Goal: Task Accomplishment & Management: Manage account settings

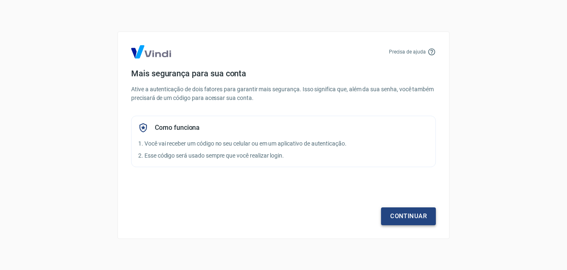
click at [413, 213] on link "Continuar" at bounding box center [408, 216] width 55 height 17
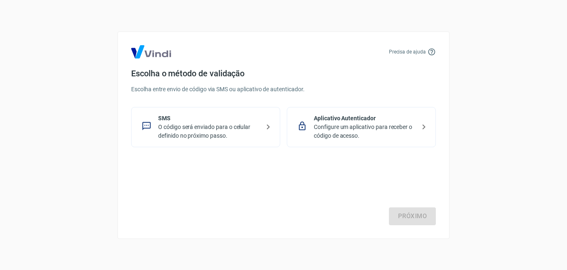
click at [220, 131] on p "O código será enviado para o celular definido no próximo passo." at bounding box center [209, 131] width 102 height 17
click at [410, 213] on link "Próximo" at bounding box center [412, 216] width 47 height 17
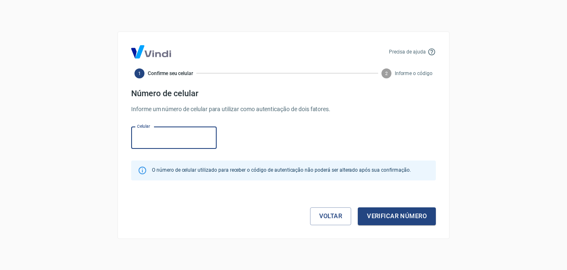
click at [321, 171] on div "O número de celular utilizado para receber o código de autenticação não poderá …" at bounding box center [281, 170] width 259 height 15
click at [146, 136] on input "Celular" at bounding box center [174, 138] width 86 height 22
type input "[PHONE_NUMBER]"
click at [387, 215] on button "Verificar número" at bounding box center [397, 216] width 78 height 17
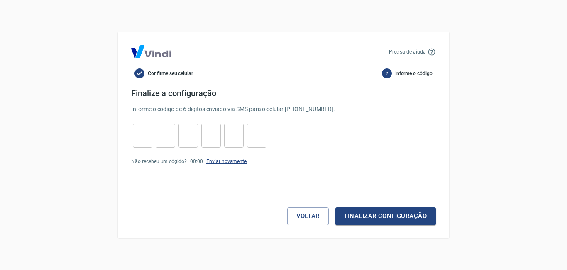
click at [232, 162] on link "Enviar novamente" at bounding box center [226, 162] width 40 height 6
click at [297, 216] on button "Voltar" at bounding box center [308, 216] width 42 height 17
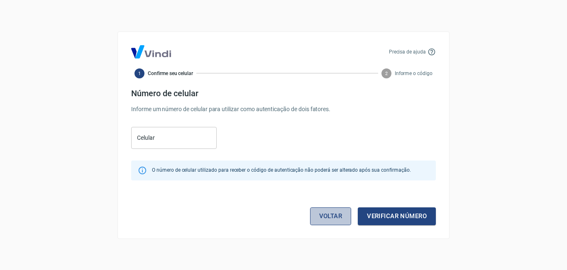
click at [322, 220] on link "Voltar" at bounding box center [331, 216] width 42 height 17
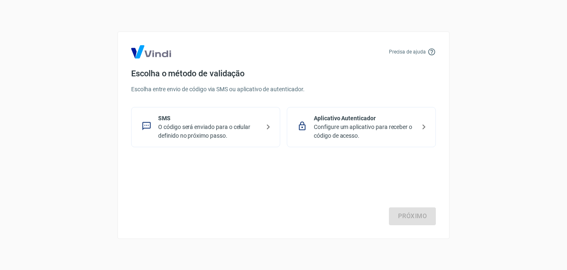
click at [198, 132] on p "O código será enviado para o celular definido no próximo passo." at bounding box center [209, 131] width 102 height 17
click at [389, 125] on p "Configure um aplicativo para receber o código de acesso." at bounding box center [365, 131] width 102 height 17
click at [402, 224] on link "Próximo" at bounding box center [412, 216] width 47 height 17
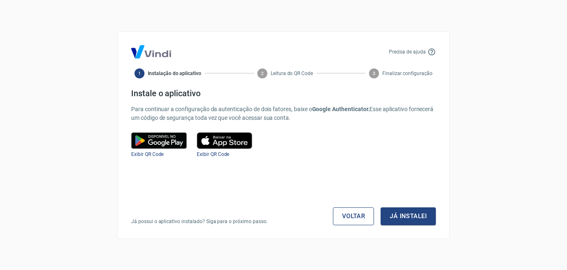
click at [356, 221] on link "Voltar" at bounding box center [354, 216] width 42 height 17
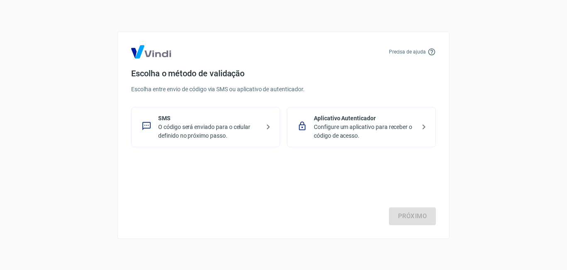
click at [191, 141] on div "SMS O código será enviado para o celular definido no próximo passo." at bounding box center [205, 127] width 149 height 40
click at [423, 222] on link "Próximo" at bounding box center [412, 216] width 47 height 17
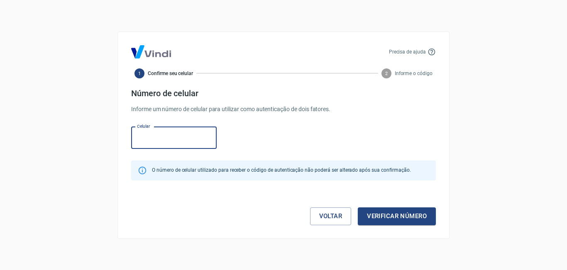
click at [149, 140] on input "Celular" at bounding box center [174, 138] width 86 height 22
type input "[PHONE_NUMBER]"
click at [383, 215] on button "Verificar número" at bounding box center [397, 216] width 78 height 17
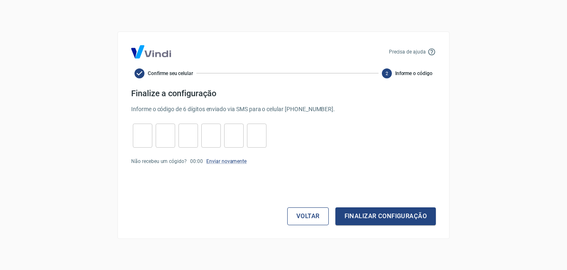
click at [314, 218] on button "Voltar" at bounding box center [308, 216] width 42 height 17
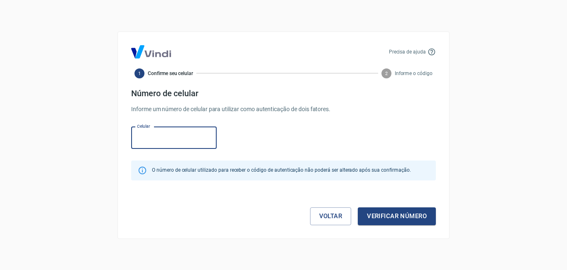
click at [314, 218] on link "Voltar" at bounding box center [331, 216] width 42 height 17
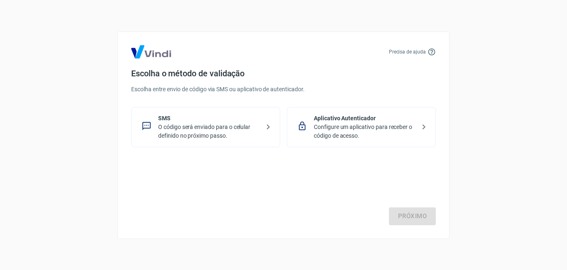
click at [371, 127] on p "Configure um aplicativo para receber o código de acesso." at bounding box center [365, 131] width 102 height 17
click at [408, 222] on link "Próximo" at bounding box center [412, 216] width 47 height 17
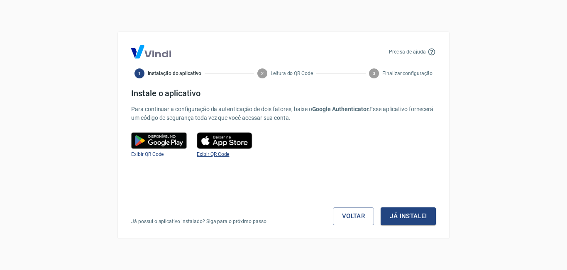
click at [224, 153] on span "Exibir QR Code" at bounding box center [213, 155] width 32 height 6
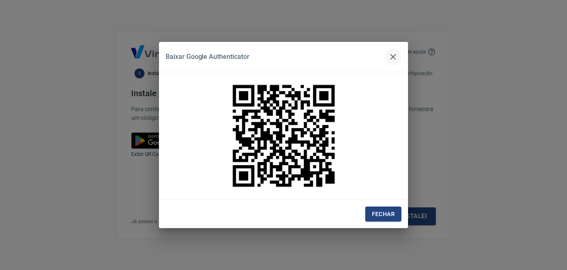
click at [394, 56] on icon "button" at bounding box center [393, 57] width 6 height 6
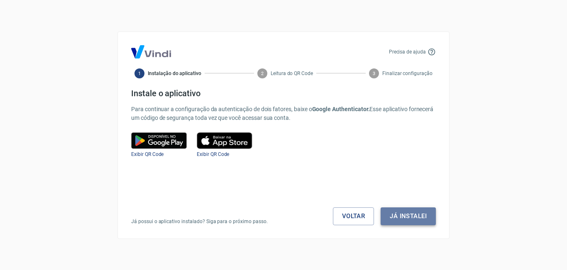
click at [403, 210] on button "Já instalei" at bounding box center [408, 216] width 55 height 17
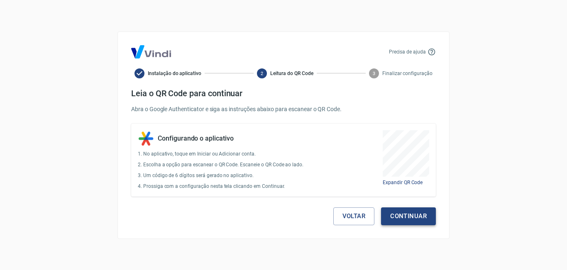
click at [403, 210] on button "Continuar" at bounding box center [408, 216] width 55 height 17
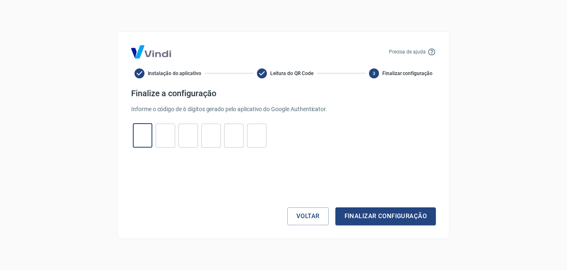
click at [141, 132] on input "tel" at bounding box center [143, 136] width 20 height 18
type input "1"
type input "9"
type input "0"
type input "6"
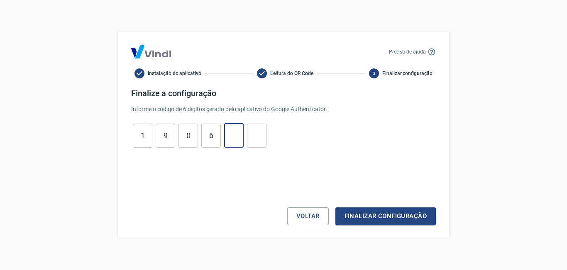
type input "3"
type input "1"
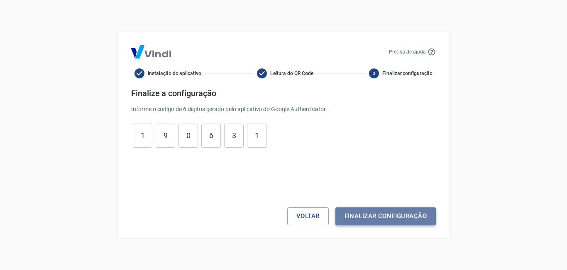
click at [360, 216] on button "Finalizar configuração" at bounding box center [385, 216] width 100 height 17
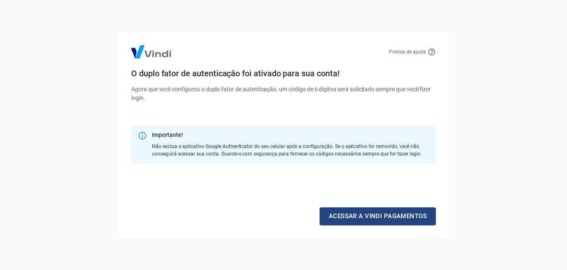
click at [360, 216] on link "Acessar a Vindi pagamentos" at bounding box center [378, 216] width 116 height 17
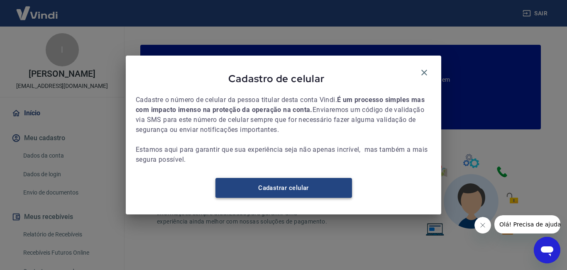
click at [290, 189] on link "Cadastrar celular" at bounding box center [283, 188] width 137 height 20
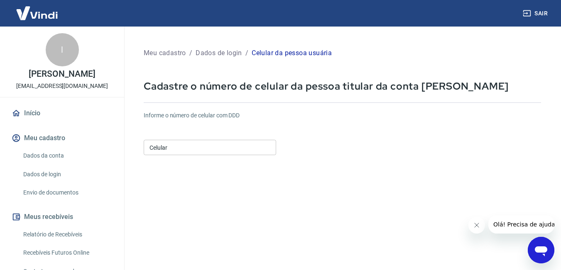
click at [220, 149] on input "Celular" at bounding box center [210, 147] width 132 height 15
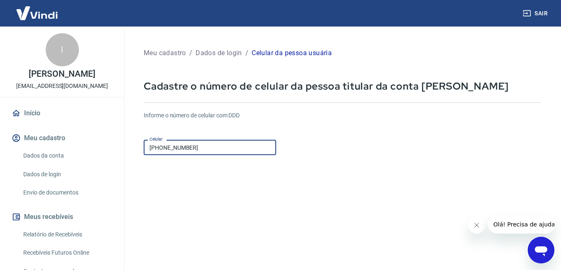
scroll to position [123, 0]
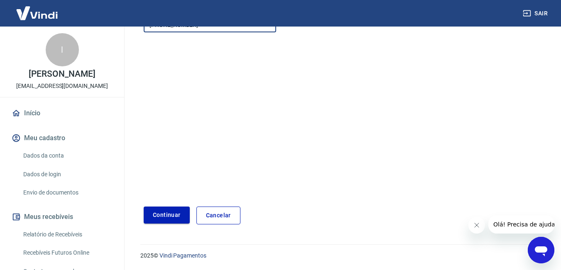
click at [176, 219] on button "Continuar" at bounding box center [167, 215] width 46 height 17
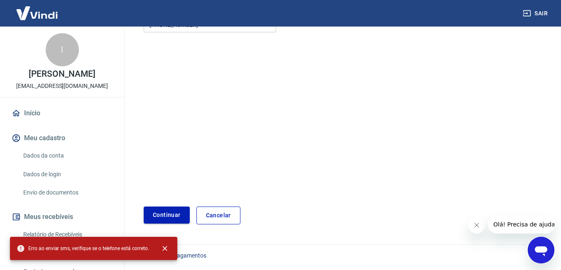
click at [176, 219] on button "Continuar" at bounding box center [167, 215] width 46 height 17
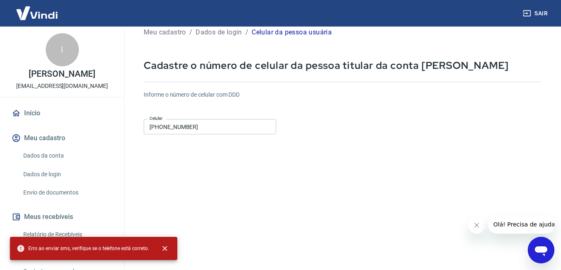
scroll to position [0, 0]
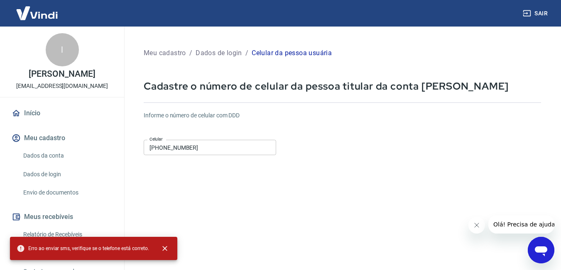
click at [206, 146] on input "[PHONE_NUMBER]" at bounding box center [210, 147] width 132 height 15
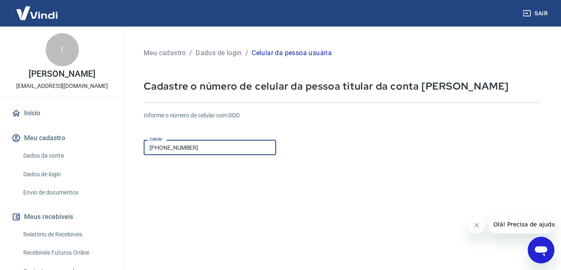
scroll to position [123, 0]
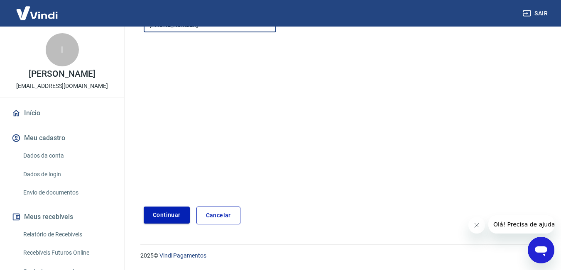
click at [172, 219] on button "Continuar" at bounding box center [167, 215] width 46 height 17
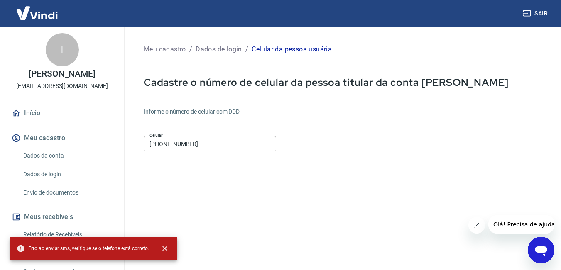
scroll to position [0, 0]
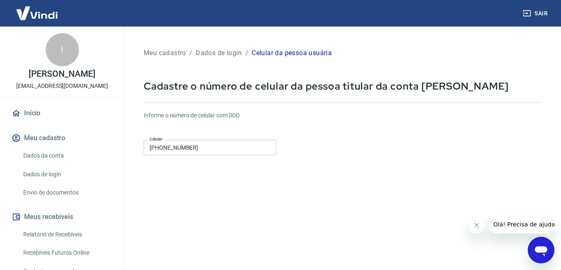
click at [161, 147] on input "[PHONE_NUMBER]" at bounding box center [210, 147] width 132 height 15
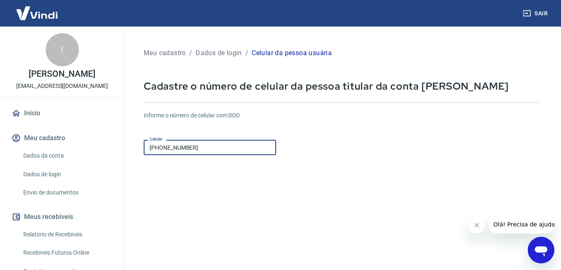
type input "[PHONE_NUMBER]"
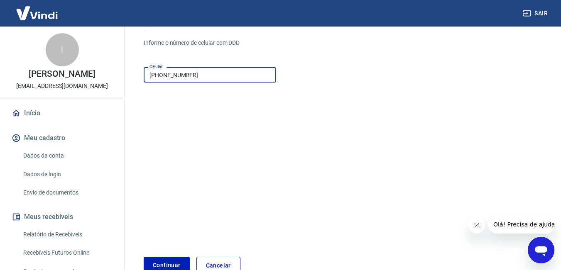
scroll to position [81, 0]
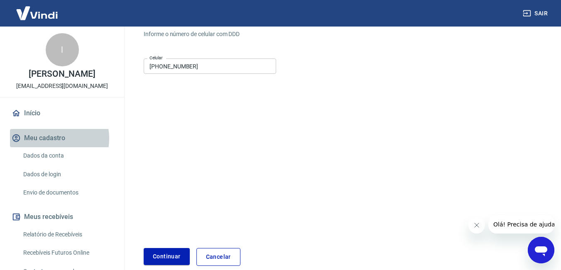
click at [49, 139] on button "Meu cadastro" at bounding box center [62, 138] width 104 height 18
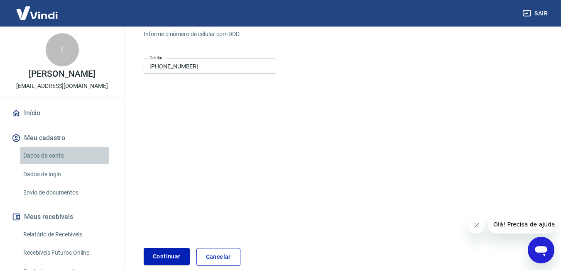
click at [53, 155] on link "Dados da conta" at bounding box center [67, 155] width 94 height 17
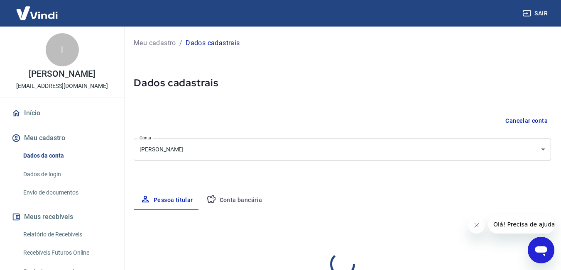
select select "MG"
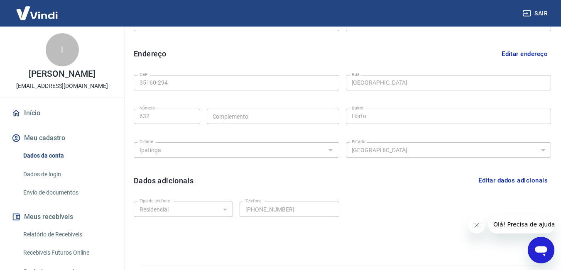
scroll to position [261, 0]
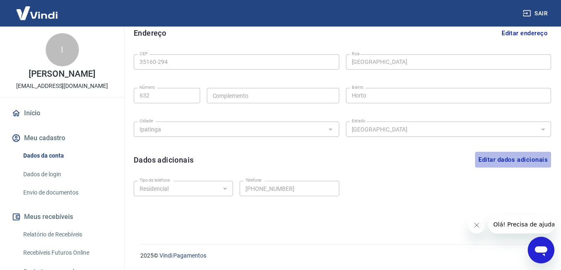
click at [526, 161] on button "Editar dados adicionais" at bounding box center [513, 160] width 76 height 16
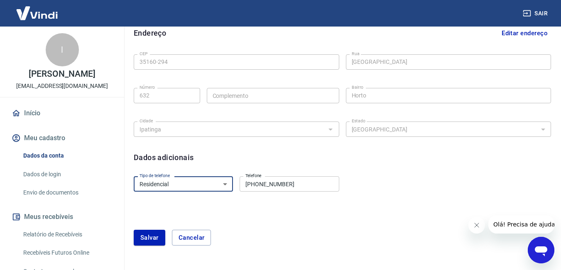
click at [227, 186] on select "Residencial Comercial" at bounding box center [183, 183] width 99 height 15
click at [134, 176] on select "Residencial Comercial" at bounding box center [183, 183] width 99 height 15
click at [153, 235] on button "Salvar" at bounding box center [150, 238] width 32 height 16
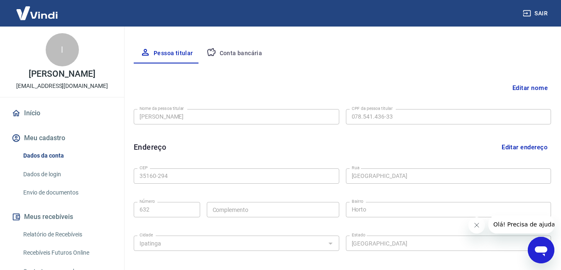
scroll to position [114, 0]
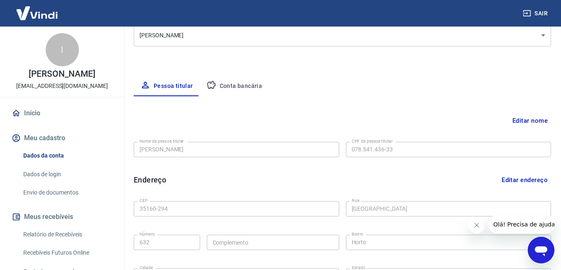
click at [43, 191] on link "Envio de documentos" at bounding box center [67, 192] width 94 height 17
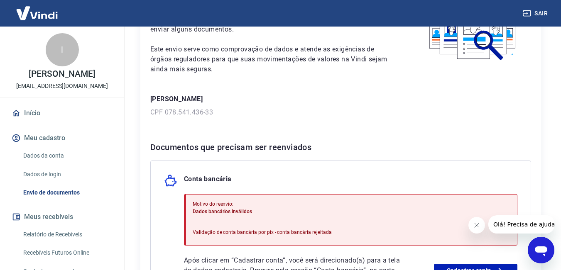
scroll to position [193, 0]
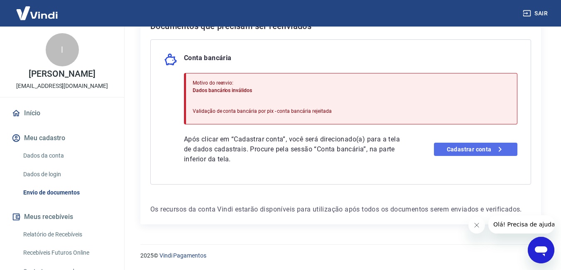
click at [454, 144] on link "Cadastrar conta" at bounding box center [475, 149] width 83 height 13
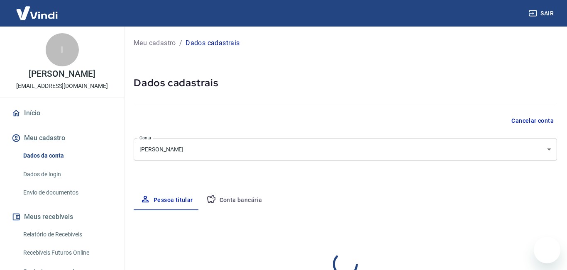
select select "MG"
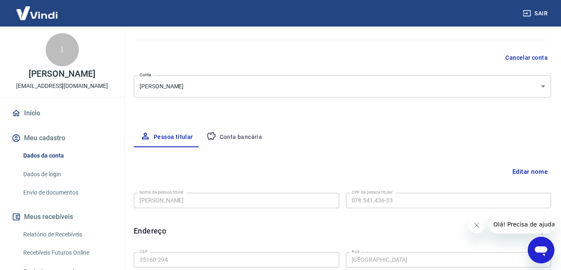
scroll to position [29, 0]
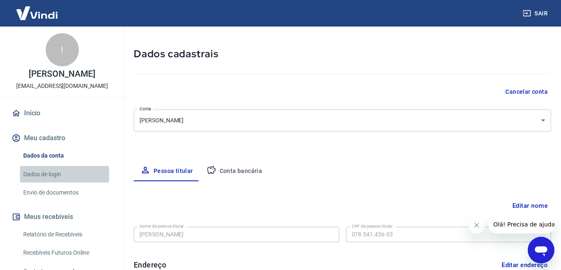
click at [42, 174] on link "Dados de login" at bounding box center [67, 174] width 94 height 17
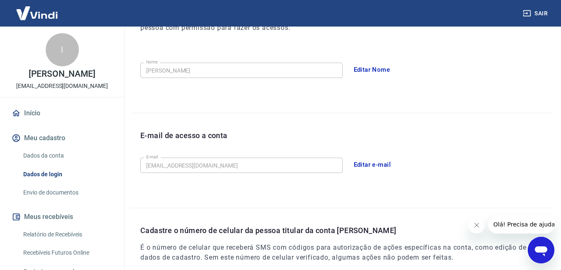
scroll to position [233, 0]
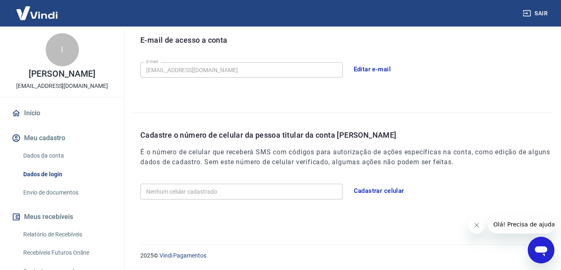
click at [381, 191] on button "Cadastrar celular" at bounding box center [378, 190] width 59 height 17
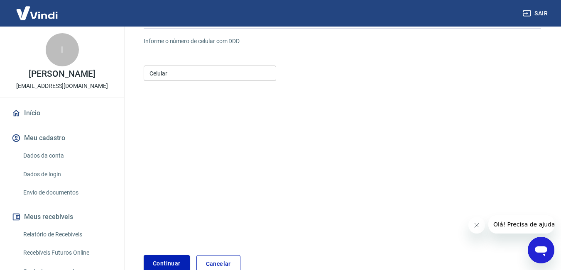
scroll to position [2, 0]
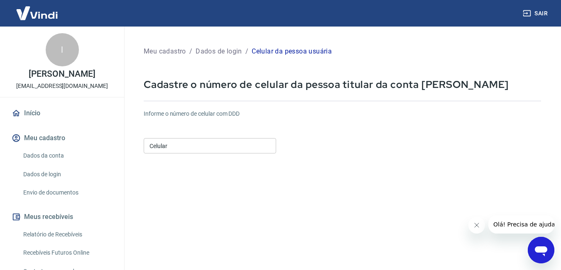
click at [231, 142] on input "Celular" at bounding box center [210, 145] width 132 height 15
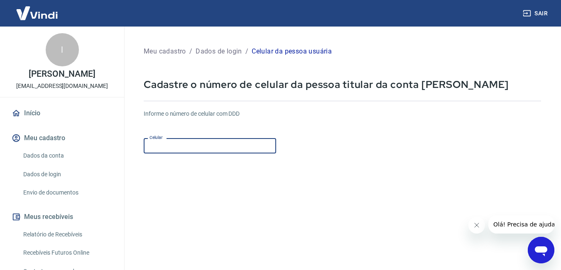
type input "[PHONE_NUMBER]"
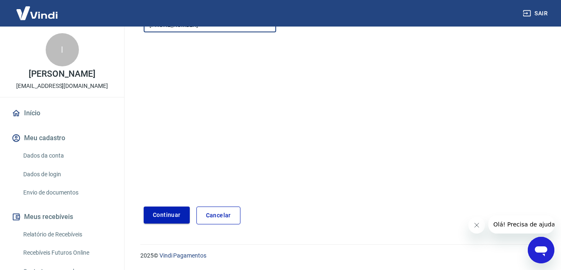
click at [169, 219] on button "Continuar" at bounding box center [167, 215] width 46 height 17
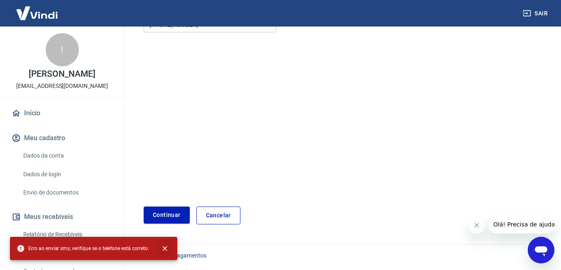
click at [163, 248] on icon "close" at bounding box center [165, 249] width 8 height 8
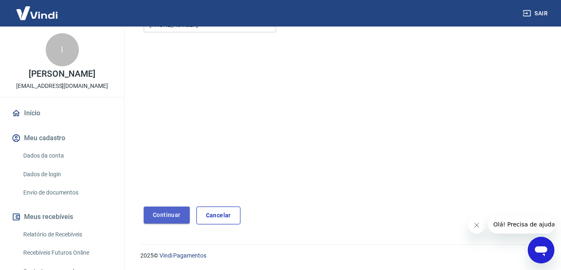
click at [169, 210] on button "Continuar" at bounding box center [167, 215] width 46 height 17
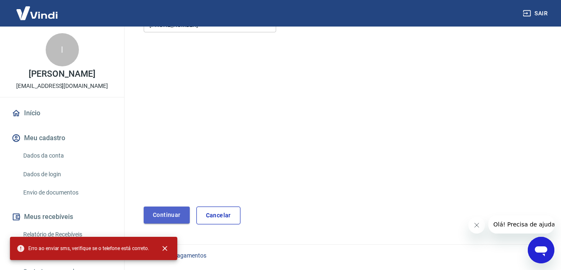
click at [169, 210] on button "Continuar" at bounding box center [167, 215] width 46 height 17
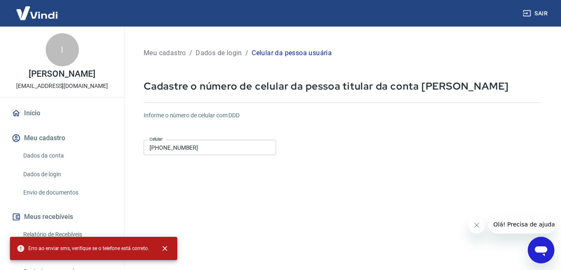
click at [211, 146] on input "[PHONE_NUMBER]" at bounding box center [210, 147] width 132 height 15
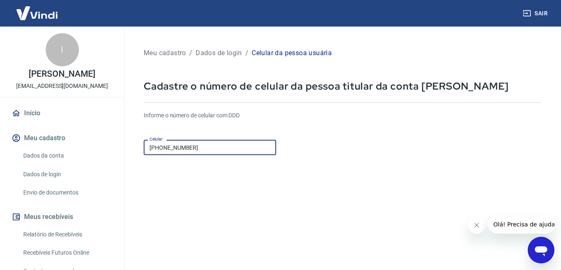
scroll to position [123, 0]
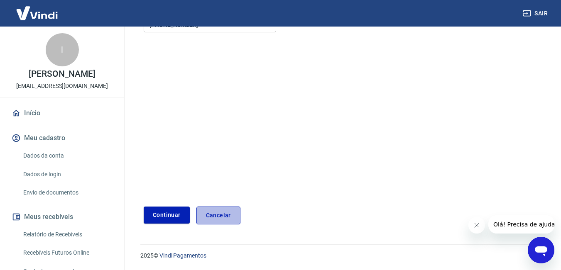
click at [219, 217] on link "Cancelar" at bounding box center [218, 216] width 44 height 18
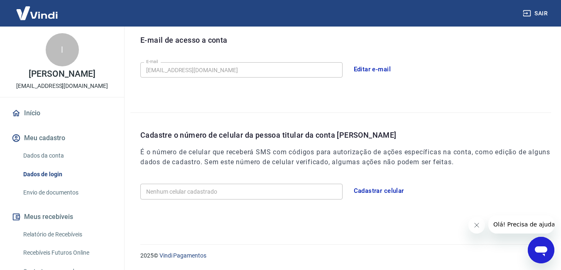
click at [482, 152] on h6 "É o número de celular que receberá SMS com códigos para autorização de ações es…" at bounding box center [345, 157] width 411 height 20
click at [370, 191] on button "Cadastrar celular" at bounding box center [378, 190] width 59 height 17
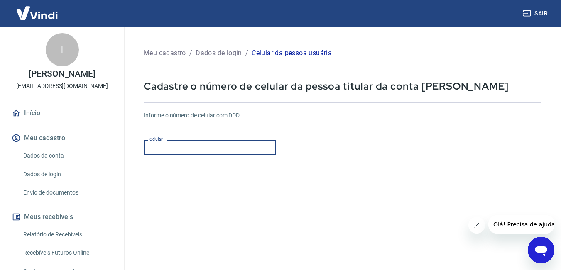
click at [195, 146] on input "Celular" at bounding box center [210, 147] width 132 height 15
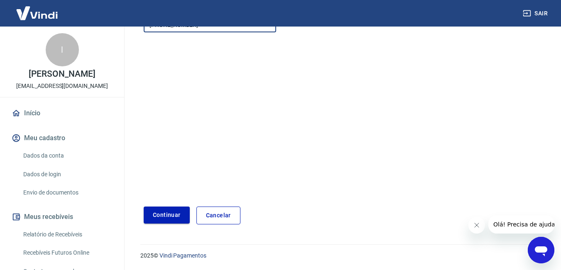
type input "[PHONE_NUMBER]"
click at [165, 210] on button "Continuar" at bounding box center [167, 215] width 46 height 17
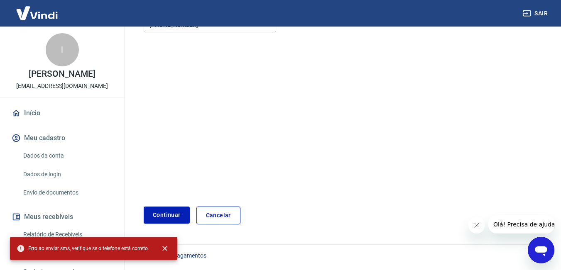
click at [540, 244] on icon "Abrir janela de mensagens" at bounding box center [540, 250] width 15 height 15
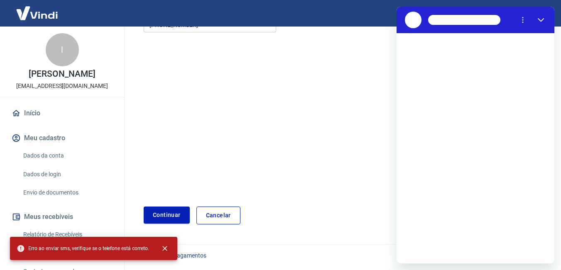
scroll to position [0, 0]
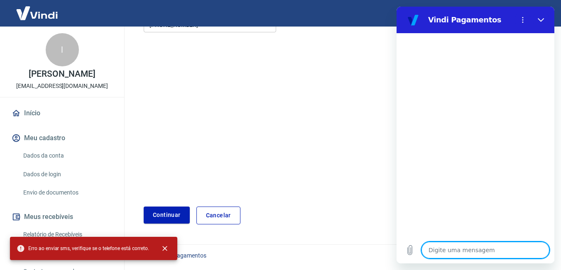
type textarea "o"
type textarea "x"
type textarea "oi"
type textarea "x"
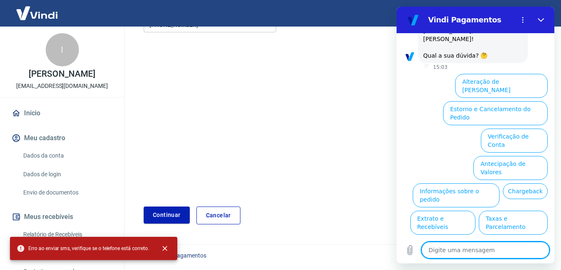
scroll to position [53, 0]
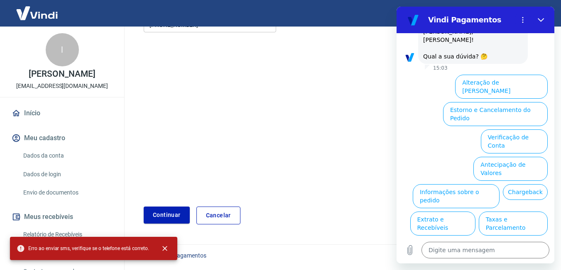
click at [516, 239] on button "Alterar celular verificado" at bounding box center [509, 251] width 77 height 24
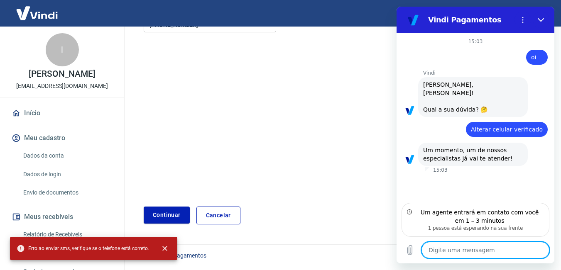
type textarea "x"
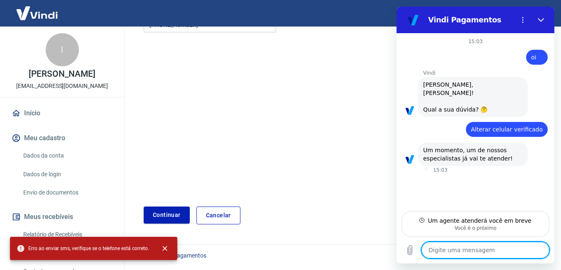
type textarea "o"
type textarea "x"
type textarea "ok"
type textarea "x"
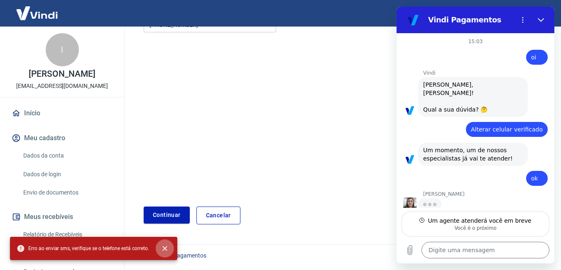
click at [165, 247] on icon "close" at bounding box center [165, 249] width 8 height 8
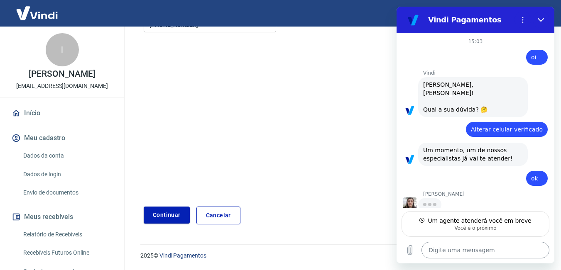
type textarea "x"
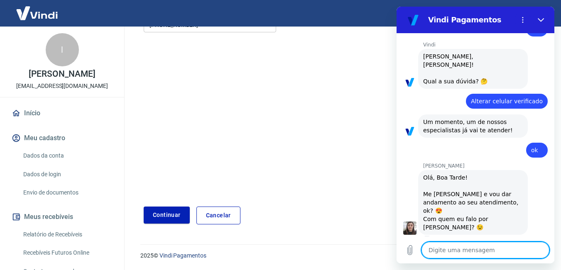
scroll to position [27, 0]
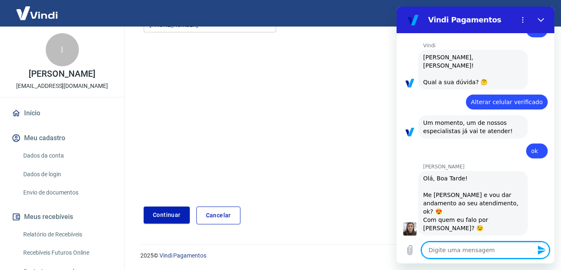
type textarea "o"
type textarea "x"
type textarea "ol"
type textarea "x"
type textarea "ola"
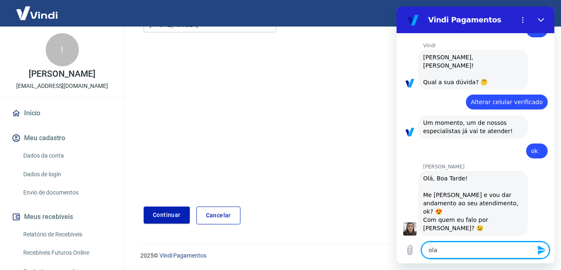
type textarea "x"
type textarea "ola"
type textarea "x"
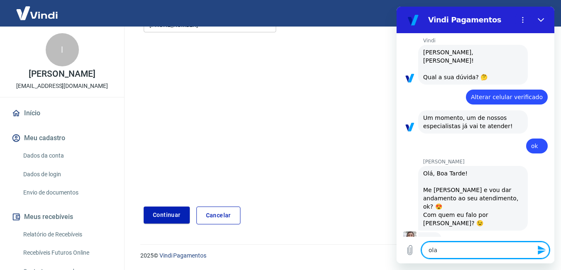
type textarea "ola s"
type textarea "x"
type textarea "ola si"
type textarea "x"
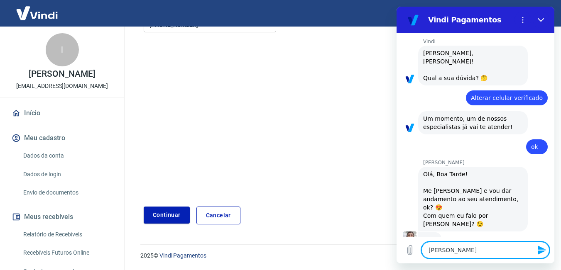
type textarea "ola sil"
type textarea "x"
type textarea "ola silv"
type textarea "x"
type textarea "ola silva"
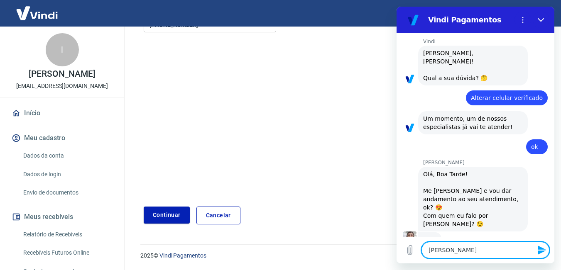
type textarea "x"
type textarea "ola silvan"
type textarea "x"
type textarea "[PERSON_NAME]"
type textarea "x"
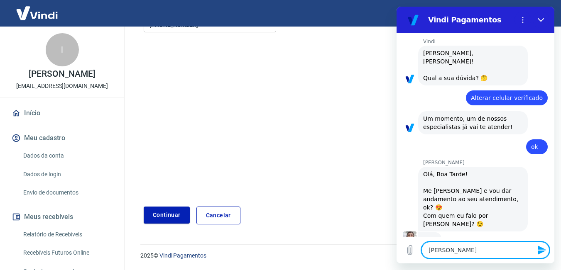
type textarea "x"
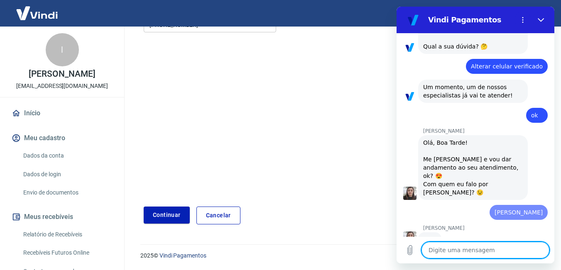
type textarea "m"
type textarea "x"
type textarea "me"
type textarea "x"
type textarea "me"
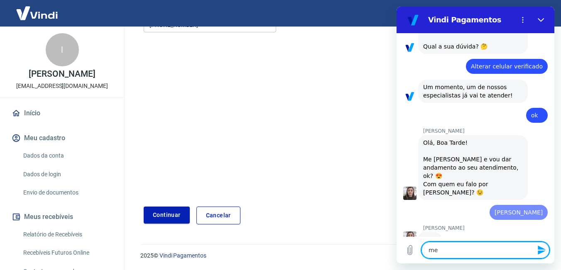
type textarea "x"
type textarea "me c"
type textarea "x"
type textarea "me ch"
type textarea "x"
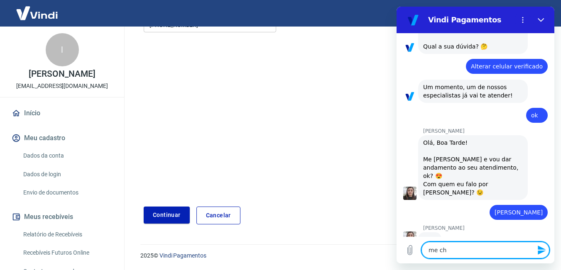
type textarea "me cha"
type textarea "x"
type textarea "me cham"
type textarea "x"
type textarea "me chamo"
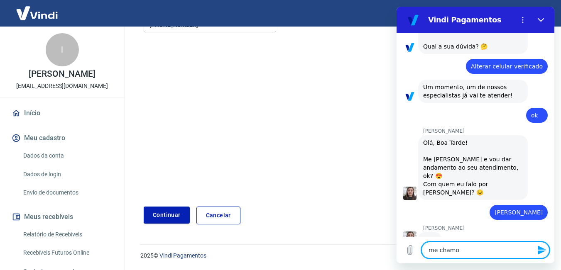
type textarea "x"
type textarea "me chamo"
type textarea "x"
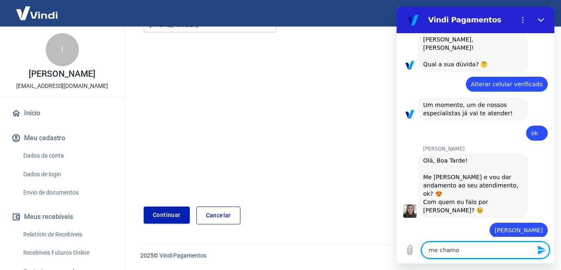
type textarea "me chamo l"
type textarea "x"
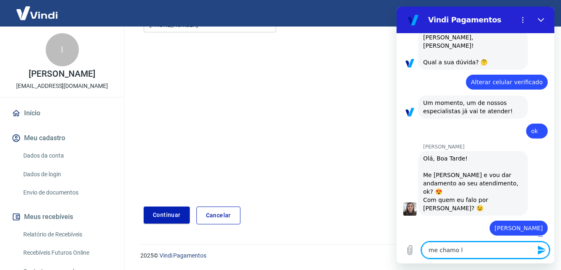
type textarea "me chamo lu"
type textarea "x"
type textarea "me chamo lui"
type textarea "x"
type textarea "me chamo luis"
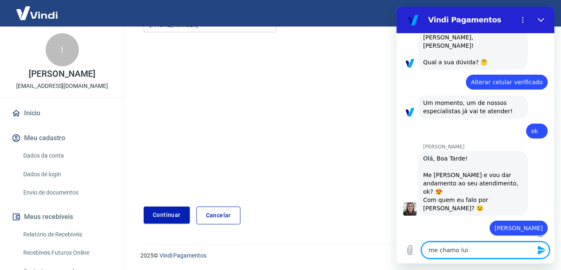
type textarea "x"
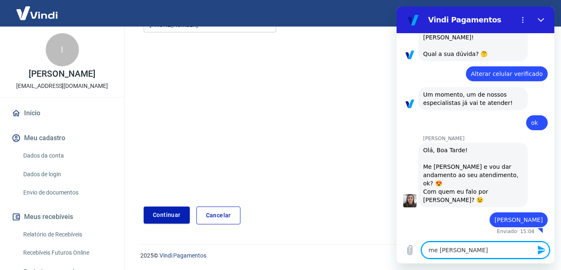
type textarea "me [PERSON_NAME]"
type textarea "x"
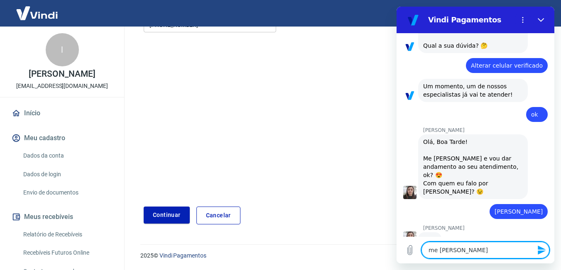
type textarea "me chamo luisa]"
type textarea "x"
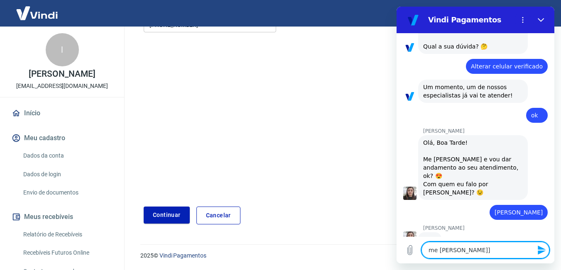
type textarea "me [PERSON_NAME]"
type textarea "x"
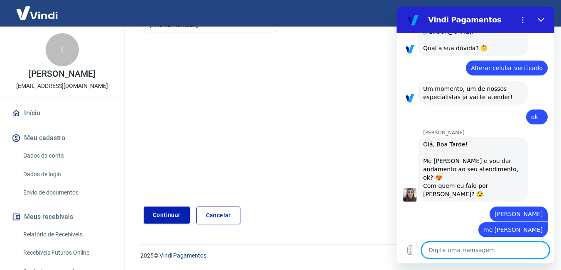
type textarea "x"
type textarea "t"
type textarea "x"
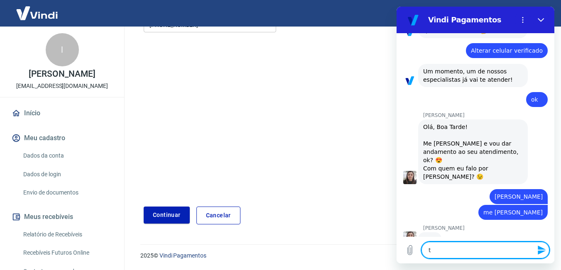
type textarea "to"
type textarea "x"
type textarea "to"
type textarea "x"
type textarea "to t"
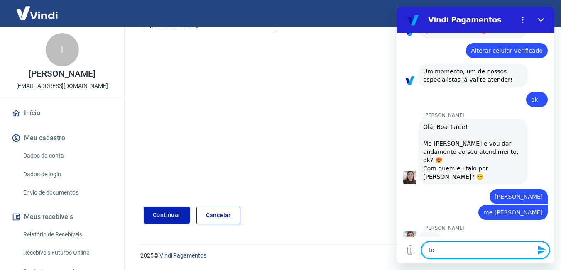
type textarea "x"
type textarea "to te"
type textarea "x"
type textarea "to ten"
type textarea "x"
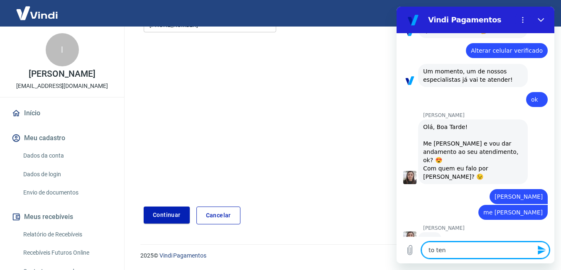
type textarea "to tent"
type textarea "x"
type textarea "to tenta"
type textarea "x"
type textarea "to tentan"
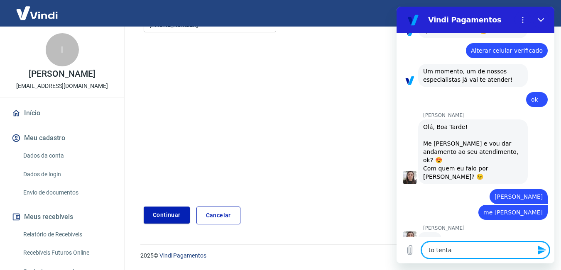
type textarea "x"
type textarea "to tentand"
type textarea "x"
type textarea "to tentando"
type textarea "x"
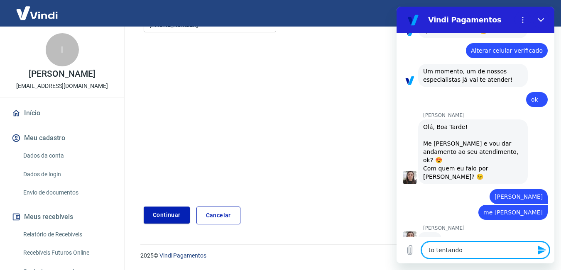
type textarea "to tentando"
type textarea "x"
type textarea "to tentando a"
type textarea "x"
type textarea "to tentando at"
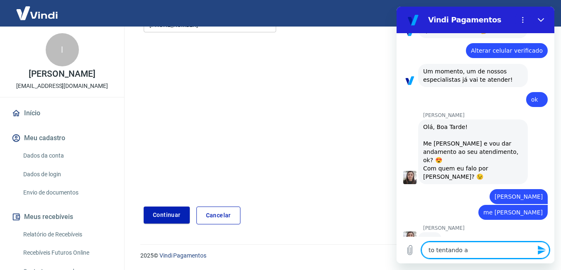
type textarea "x"
type textarea "to tentando atu"
type textarea "x"
type textarea "to tentando atua"
type textarea "x"
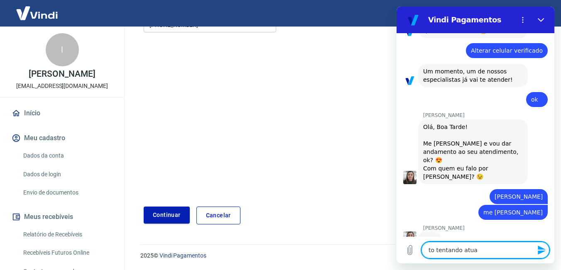
type textarea "to tentando atual"
type textarea "x"
type textarea "to tentando atuali"
type textarea "x"
type textarea "to tentando atualiz"
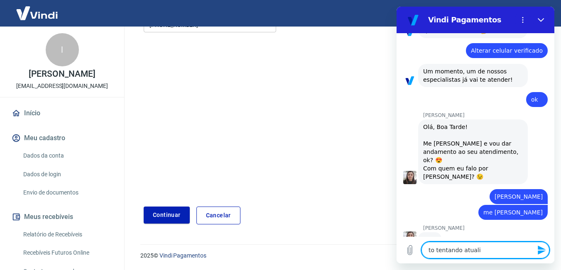
type textarea "x"
type textarea "to tentando atualiza"
type textarea "x"
type textarea "to tentando atualizar"
type textarea "x"
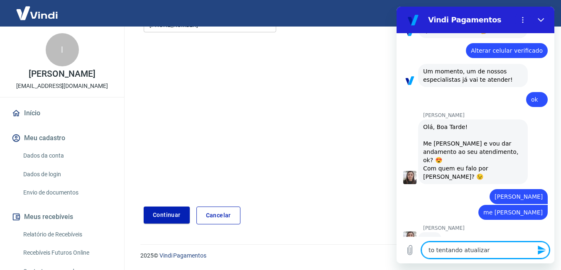
type textarea "to tentando atualizar"
type textarea "x"
type textarea "to tentando atualizar m"
type textarea "x"
type textarea "to tentando atualizar me"
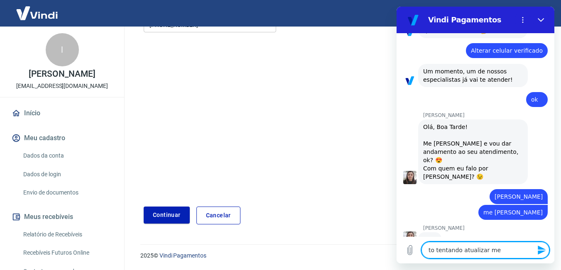
type textarea "x"
type textarea "to tentando atualizar meu"
type textarea "x"
type textarea "to tentando atualizar meu"
type textarea "x"
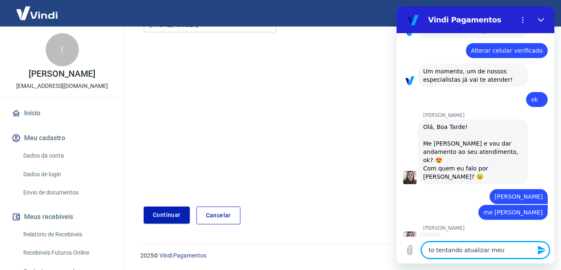
type textarea "to tentando atualizar meu n"
type textarea "x"
type textarea "to tentando atualizar meu nu"
type textarea "x"
type textarea "to tentando atualizar meu num"
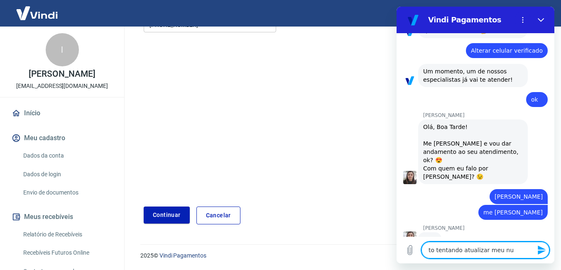
type textarea "x"
type textarea "to tentando atualizar meu nume"
type textarea "x"
type textarea "to tentando atualizar meu numer"
type textarea "x"
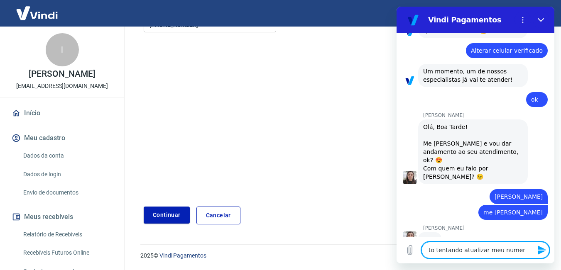
type textarea "to tentando atualizar meu numero"
type textarea "x"
type textarea "to tentando atualizar meu numero"
type textarea "x"
type textarea "to tentando atualizar meu numero d"
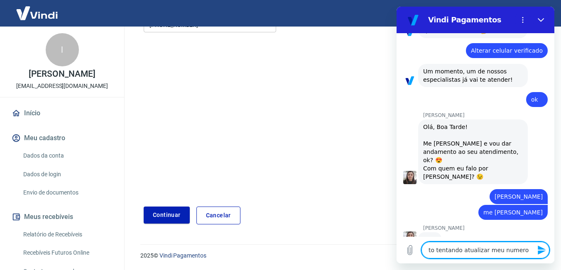
type textarea "x"
type textarea "to tentando atualizar meu numero de"
type textarea "x"
type textarea "to tentando atualizar meu numero de"
type textarea "x"
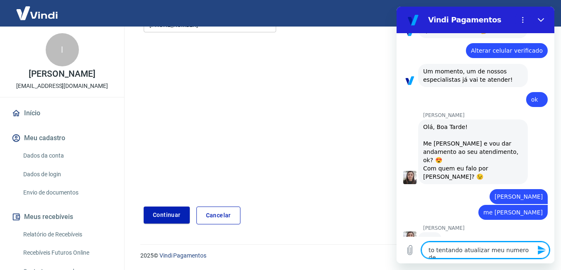
type textarea "to tentando atualizar meu numero de c"
type textarea "x"
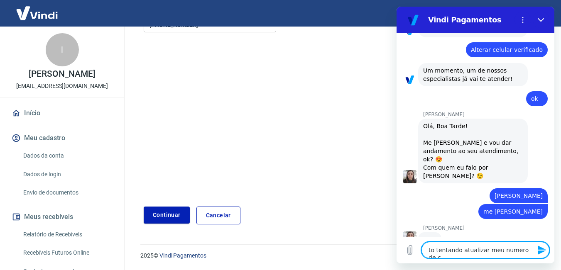
type textarea "to tentando atualizar meu numero de cl"
type textarea "x"
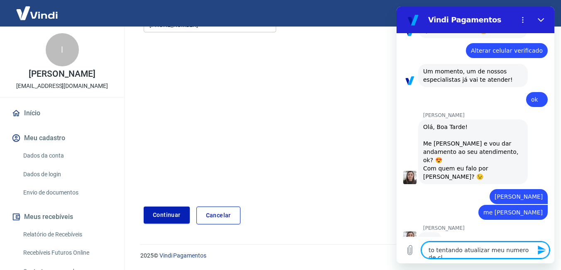
type textarea "to tentando atualizar meu numero de cl="
type textarea "x"
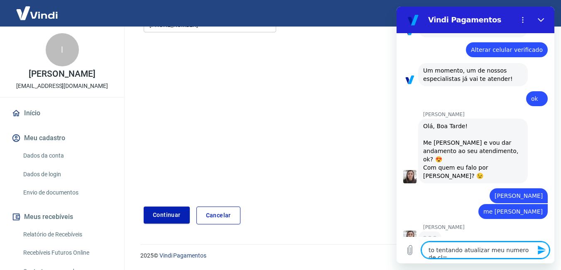
type textarea "to tentando atualizar meu numero de cl=e"
type textarea "x"
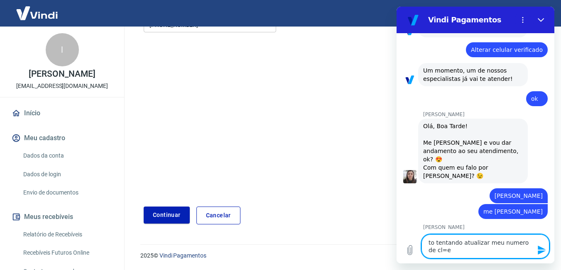
type textarea "to tentando atualizar meu numero de cl=el"
type textarea "x"
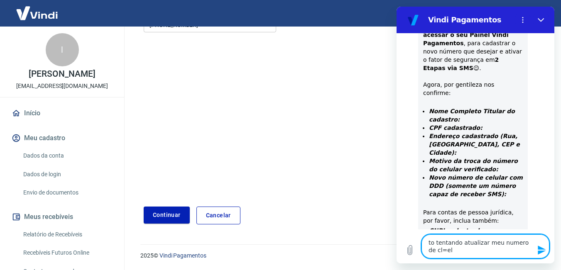
type textarea "to tentando atualizar meu numero de cl=elu"
type textarea "x"
type textarea "to tentando atualizar meu numero de cl=elua"
type textarea "x"
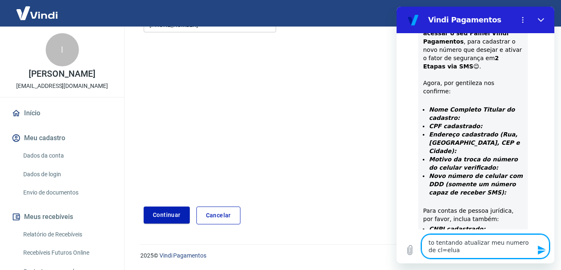
type textarea "to tentando atualizar meu numero de cl=elu"
type textarea "x"
type textarea "to tentando atualizar meu numero de cl=el"
type textarea "x"
type textarea "to tentando atualizar meu numero de cl=e"
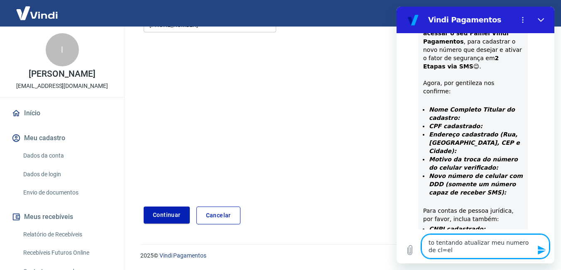
type textarea "x"
type textarea "to tentando atualizar meu numero de cl="
type textarea "x"
type textarea "to tentando atualizar meu numero de cl"
type textarea "x"
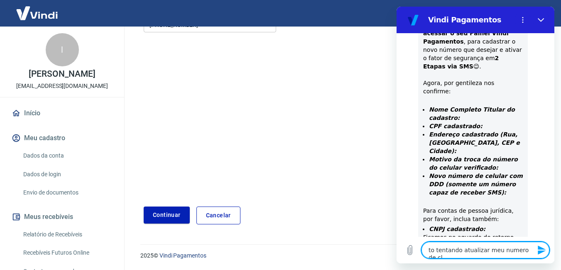
scroll to position [361, 0]
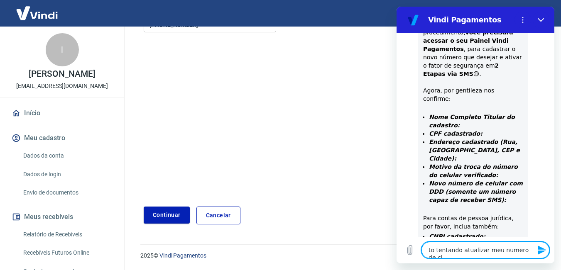
type textarea "to tentando atualizar meu numero de c"
type textarea "x"
type textarea "to tentando atualizar meu numero de ce"
type textarea "x"
type textarea "to tentando atualizar meu numero de cel"
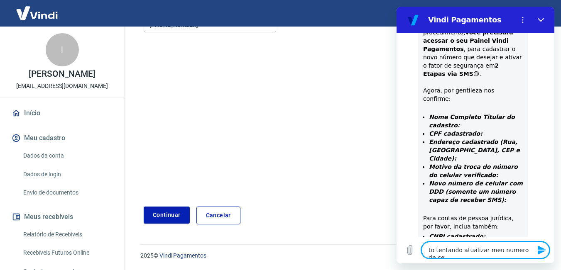
type textarea "x"
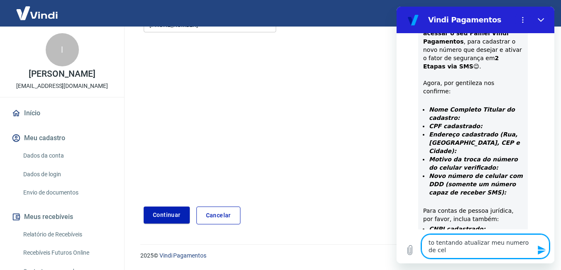
type textarea "to tentando atualizar meu numero de celu"
type textarea "x"
type textarea "to tentando atualizar meu numero de celul"
type textarea "x"
type textarea "to tentando atualizar meu numero de celula"
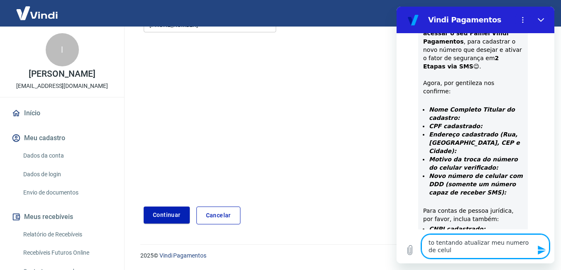
type textarea "x"
type textarea "to tentando atualizar meu numero de celular"
type textarea "x"
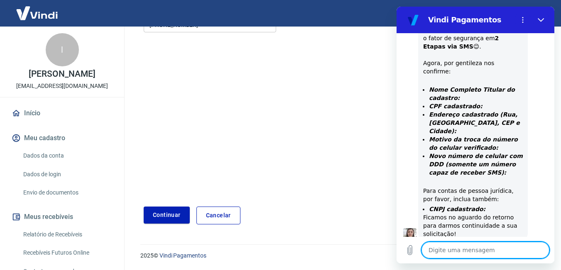
type textarea "x"
type textarea "m"
type textarea "x"
type textarea "ma"
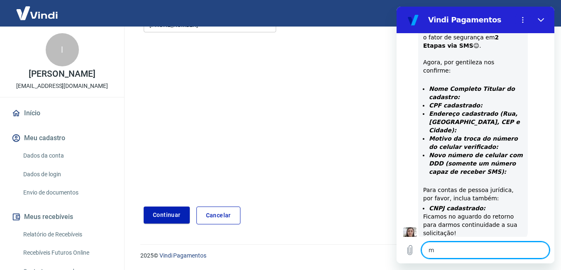
type textarea "x"
type textarea "mas"
type textarea "x"
type textarea "mas"
type textarea "x"
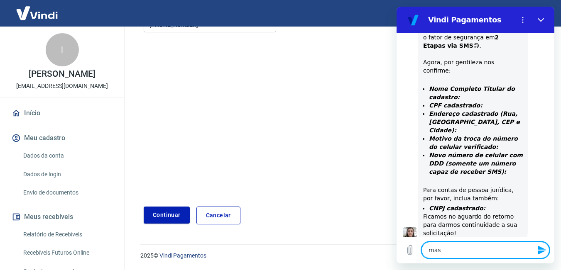
type textarea "mas e"
type textarea "x"
type textarea "mas el"
type textarea "x"
type textarea "mas ele"
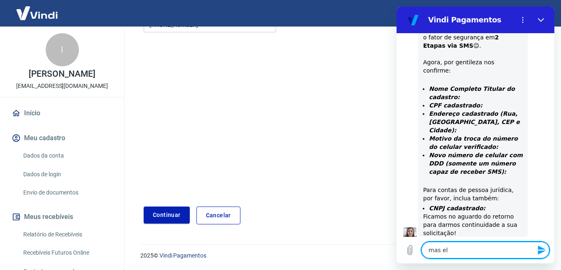
type textarea "x"
type textarea "mas ele"
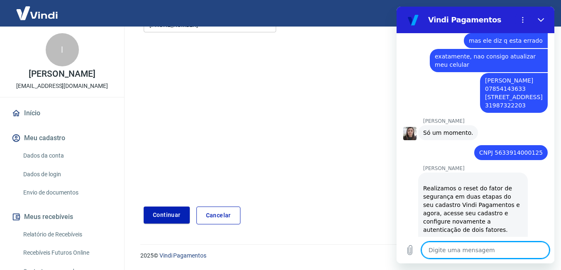
scroll to position [628, 0]
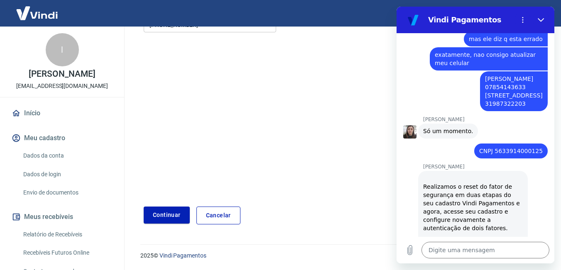
click at [477, 250] on link "Clique Aqui" at bounding box center [484, 253] width 39 height 7
click at [463, 254] on textarea at bounding box center [485, 250] width 128 height 17
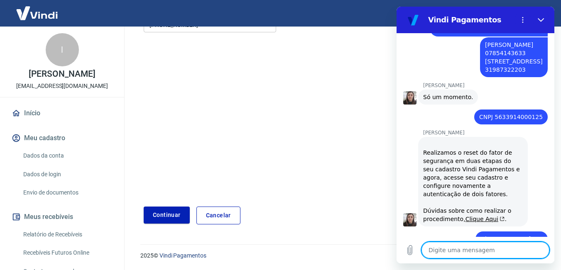
scroll to position [663, 0]
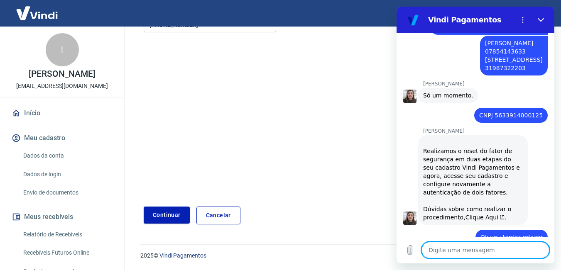
click at [498, 248] on textarea at bounding box center [485, 250] width 128 height 17
click at [542, 21] on icon "Fechar" at bounding box center [541, 20] width 7 height 7
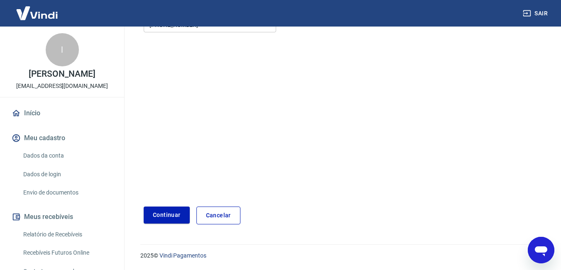
scroll to position [680, 0]
click at [175, 219] on button "Continuar" at bounding box center [167, 215] width 46 height 17
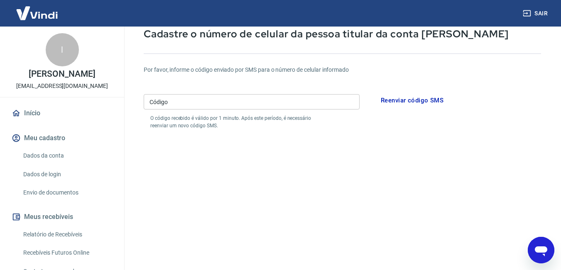
scroll to position [12, 0]
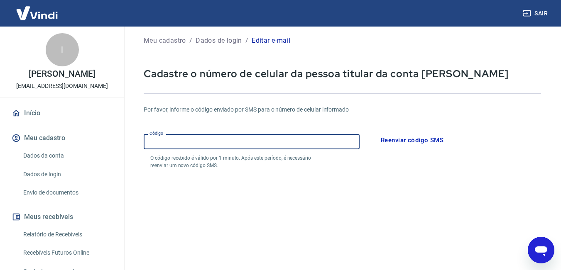
click at [188, 147] on input "Código" at bounding box center [252, 141] width 216 height 15
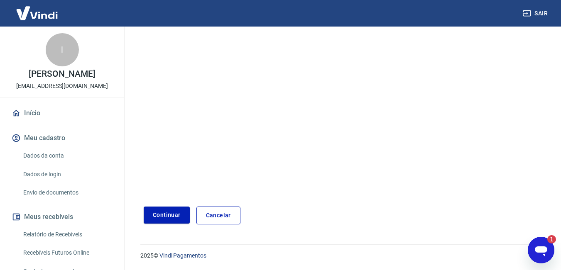
scroll to position [0, 0]
click at [543, 245] on icon "Abrir janela de mensagens, 2 mensagens não lidas" at bounding box center [540, 250] width 15 height 15
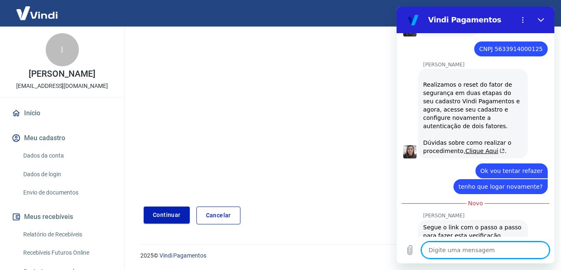
scroll to position [766, 0]
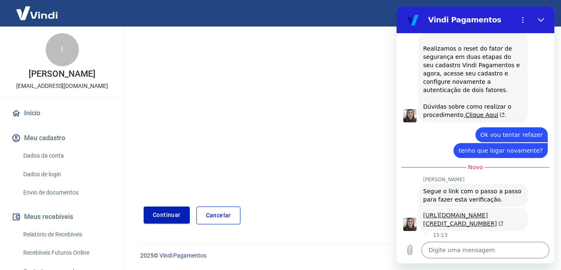
click at [467, 212] on link "[URL][DOMAIN_NAME][CREDIT_CARD_NUMBER]" at bounding box center [463, 219] width 80 height 15
click at [544, 21] on icon "Fechar" at bounding box center [541, 20] width 7 height 7
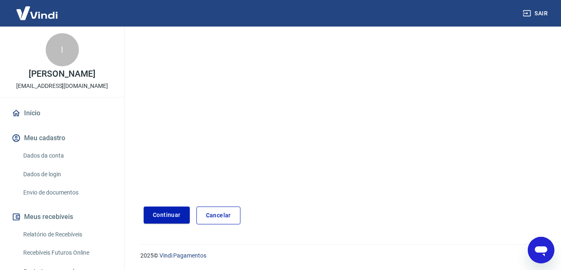
click at [46, 154] on link "Dados da conta" at bounding box center [67, 155] width 94 height 17
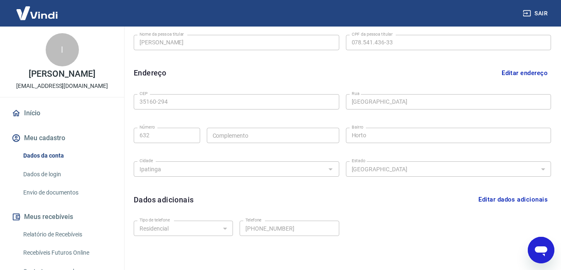
scroll to position [261, 0]
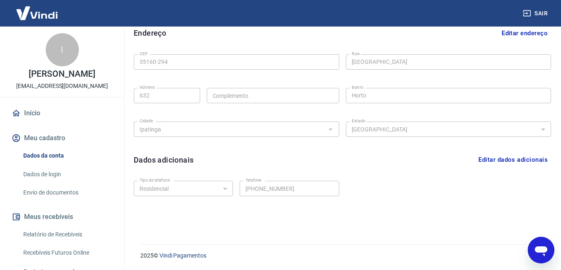
click at [44, 170] on link "Dados de login" at bounding box center [67, 174] width 94 height 17
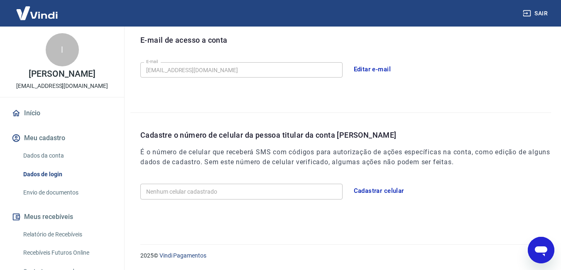
scroll to position [233, 0]
click at [372, 190] on button "Cadastrar celular" at bounding box center [378, 190] width 59 height 17
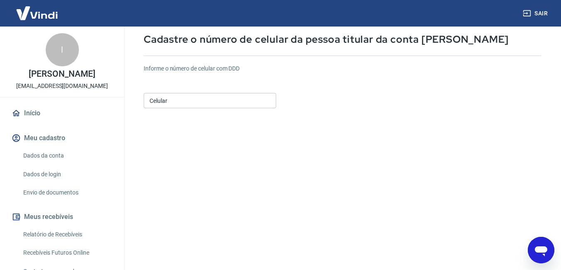
scroll to position [43, 0]
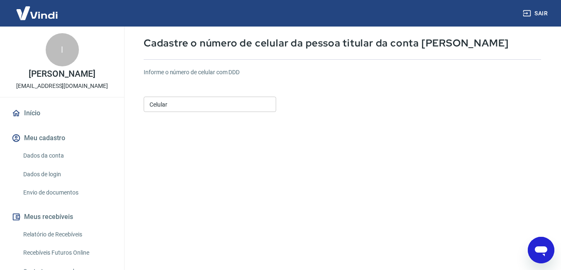
click at [233, 99] on input "Celular" at bounding box center [210, 104] width 132 height 15
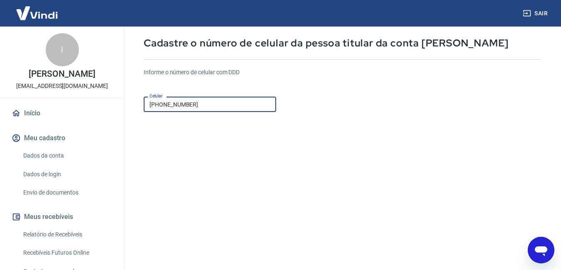
scroll to position [123, 0]
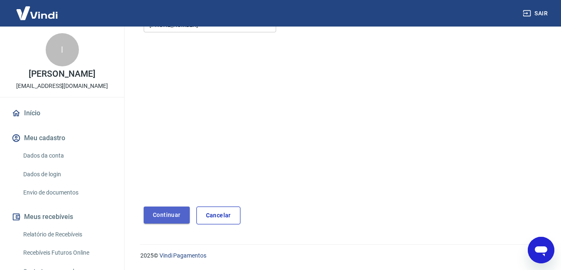
click at [171, 216] on button "Continuar" at bounding box center [167, 215] width 46 height 17
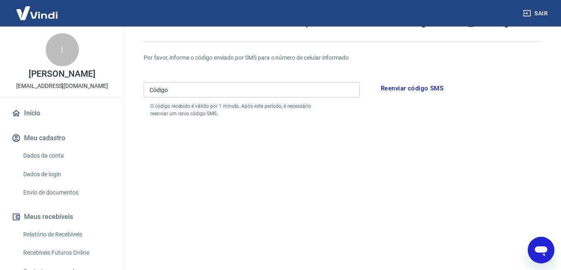
scroll to position [32, 0]
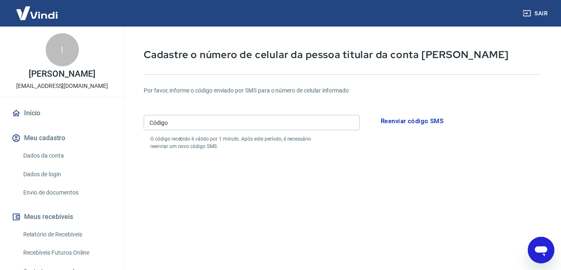
click at [272, 126] on input "Código" at bounding box center [252, 122] width 216 height 15
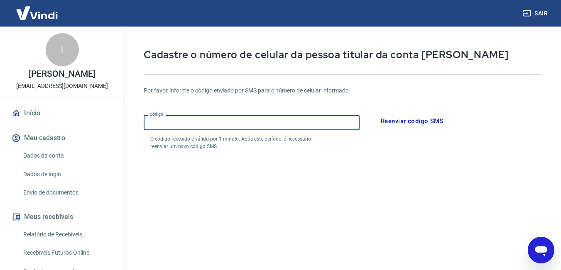
click at [542, 10] on button "Sair" at bounding box center [536, 13] width 30 height 15
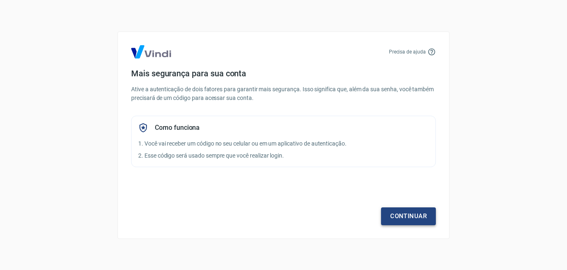
click at [415, 218] on link "Continuar" at bounding box center [408, 216] width 55 height 17
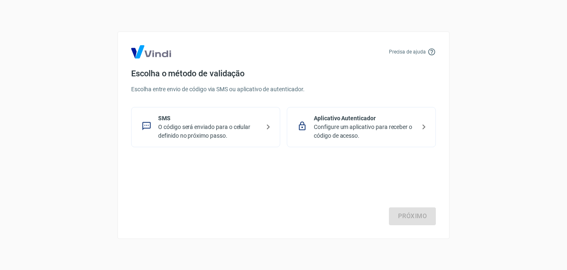
click at [404, 130] on p "Configure um aplicativo para receber o código de acesso." at bounding box center [365, 131] width 102 height 17
click at [194, 115] on p "SMS" at bounding box center [209, 118] width 102 height 9
click at [399, 214] on link "Próximo" at bounding box center [412, 216] width 47 height 17
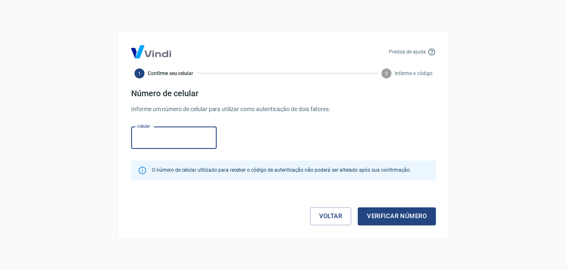
click at [146, 143] on input "Celular" at bounding box center [174, 138] width 86 height 22
type input "(31) 98732-2203"
click at [413, 218] on button "Verificar número" at bounding box center [397, 216] width 78 height 17
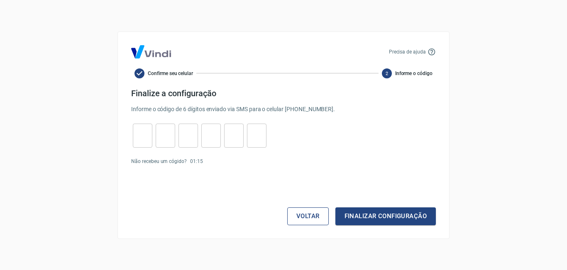
click at [313, 215] on button "Voltar" at bounding box center [308, 216] width 42 height 17
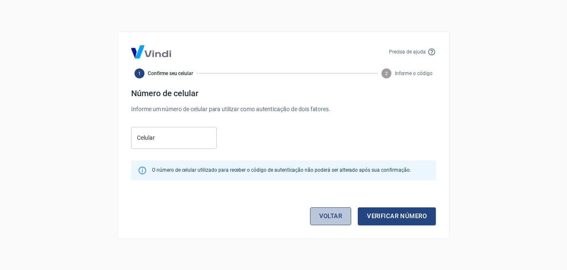
click at [318, 221] on link "Voltar" at bounding box center [331, 216] width 42 height 17
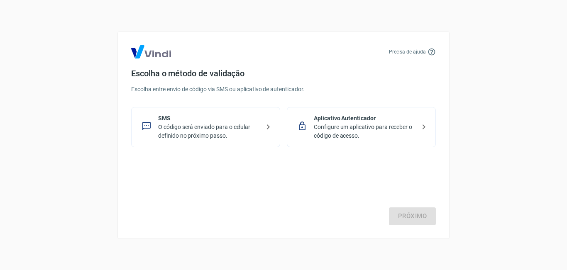
click at [370, 126] on p "Configure um aplicativo para receber o código de acesso." at bounding box center [365, 131] width 102 height 17
click at [398, 218] on link "Próximo" at bounding box center [412, 216] width 47 height 17
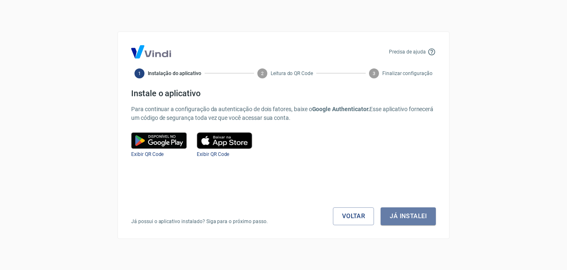
click at [398, 218] on button "Já instalei" at bounding box center [408, 216] width 55 height 17
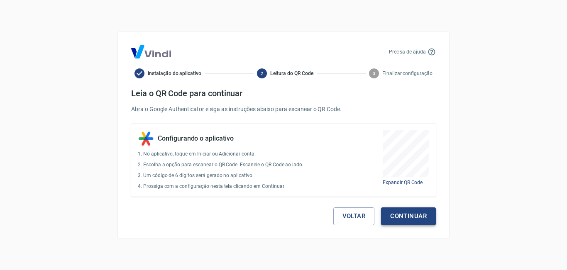
click at [422, 216] on button "Continuar" at bounding box center [408, 216] width 55 height 17
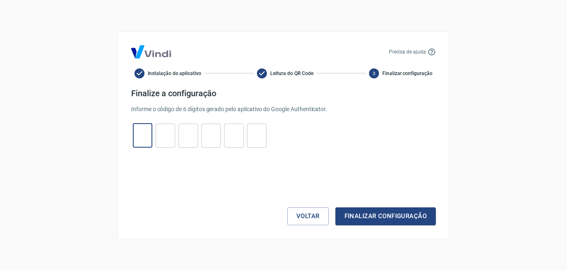
click at [139, 130] on input "tel" at bounding box center [143, 136] width 20 height 18
type input "7"
type input "3"
type input "7"
type input "1"
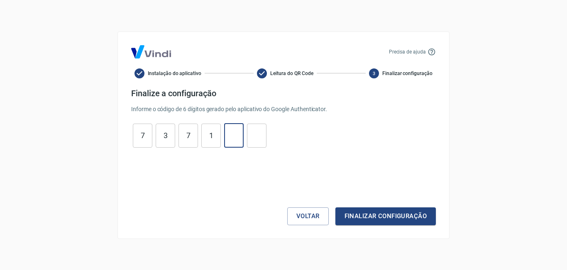
type input "9"
type input "7"
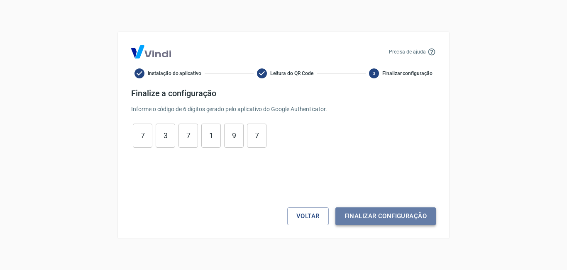
click at [368, 215] on button "Finalizar configuração" at bounding box center [385, 216] width 100 height 17
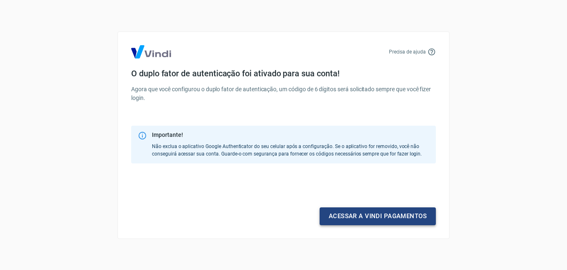
click at [384, 218] on link "Acessar a Vindi pagamentos" at bounding box center [378, 216] width 116 height 17
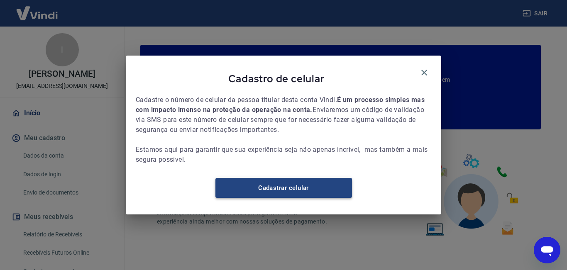
click at [323, 189] on link "Cadastrar celular" at bounding box center [283, 188] width 137 height 20
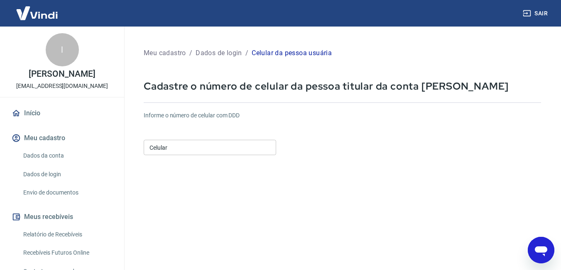
click at [208, 151] on input "Celular" at bounding box center [210, 147] width 132 height 15
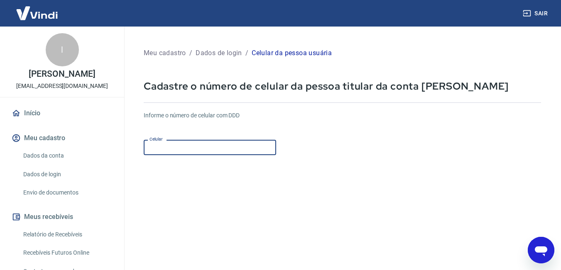
type input "[PHONE_NUMBER]"
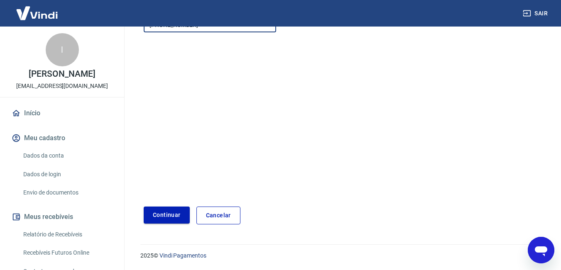
click at [174, 218] on button "Continuar" at bounding box center [167, 215] width 46 height 17
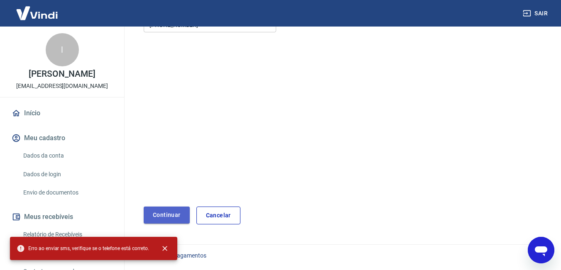
click at [174, 218] on button "Continuar" at bounding box center [167, 215] width 46 height 17
click at [543, 245] on icon "Abrir janela de mensagens, 1 mensagem não lida" at bounding box center [540, 250] width 15 height 15
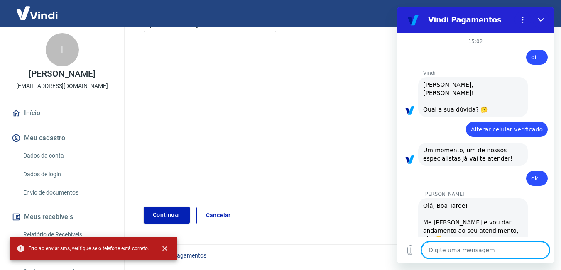
scroll to position [793, 0]
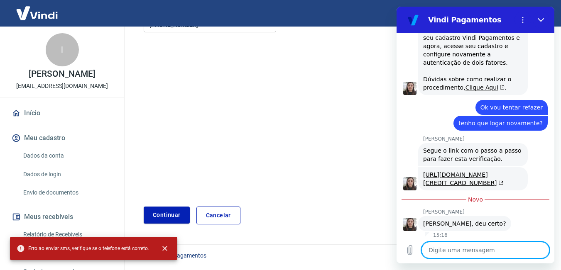
type textarea "x"
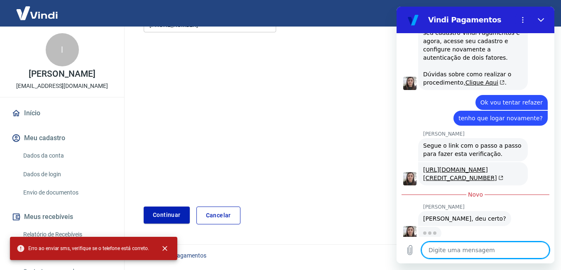
scroll to position [797, 0]
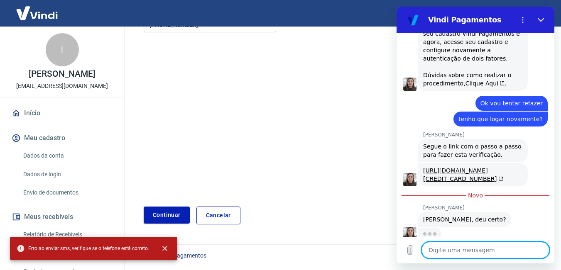
type textarea "n"
type textarea "x"
type textarea "nã"
type textarea "x"
type textarea "não"
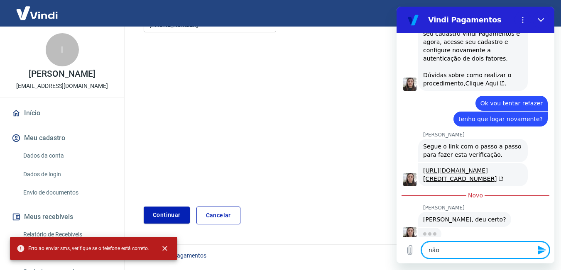
type textarea "x"
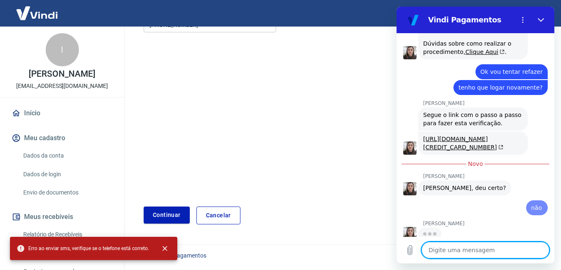
type textarea "x"
type textarea "c"
type textarea "x"
type textarea "co"
type textarea "x"
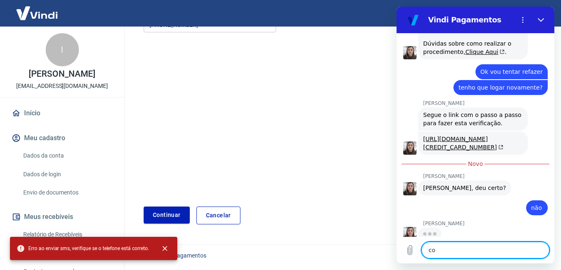
type textarea "con"
type textarea "x"
type textarea "cont"
type textarea "x"
type textarea "conti"
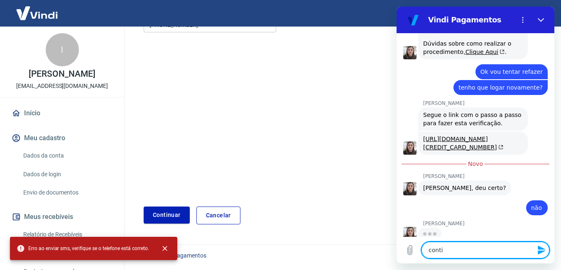
type textarea "x"
type textarea "contin"
type textarea "x"
type textarea "continu"
type textarea "x"
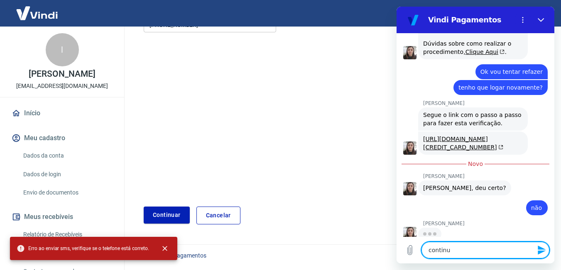
type textarea "continua"
type textarea "x"
type textarea "continua"
type textarea "x"
type textarea "continua a"
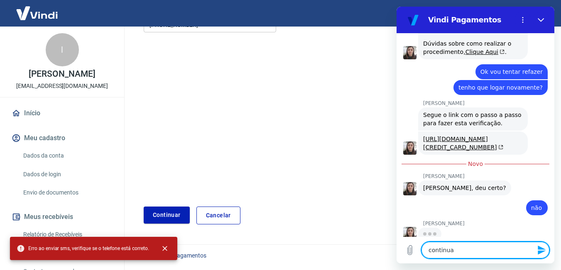
type textarea "x"
type textarea "continua a"
type textarea "x"
type textarea "continua a d"
type textarea "x"
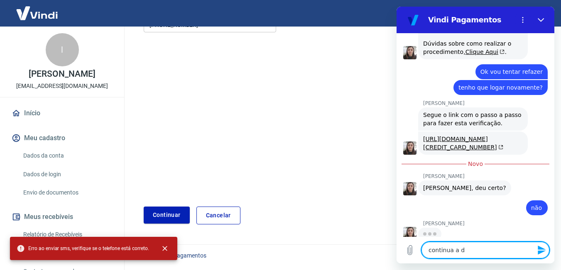
type textarea "continua a da"
type textarea "x"
type textarea "continua a dar"
type textarea "x"
type textarea "continua a dar"
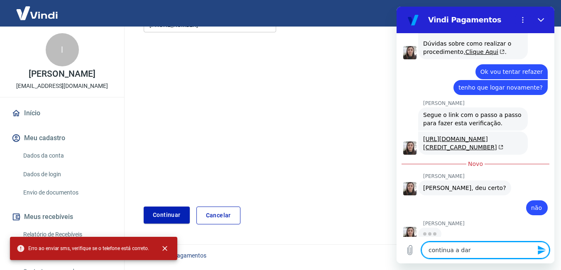
type textarea "x"
type textarea "continua a dar e"
type textarea "x"
type textarea "continua a dar er"
type textarea "x"
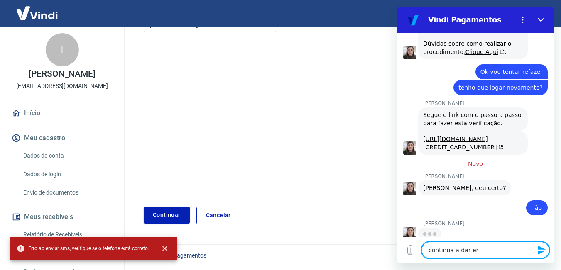
type textarea "continua a dar err"
type textarea "x"
type textarea "continua a dar erro"
type textarea "x"
type textarea "continua a dar erro"
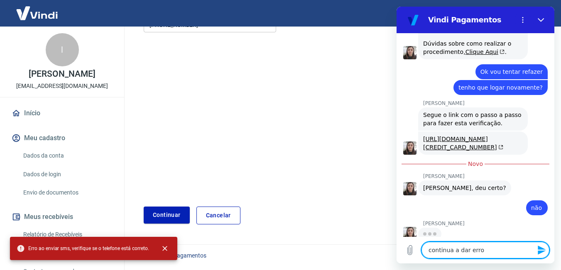
type textarea "x"
type textarea "continua a dar erro q"
type textarea "x"
type textarea "continua a dar erro qu"
type textarea "x"
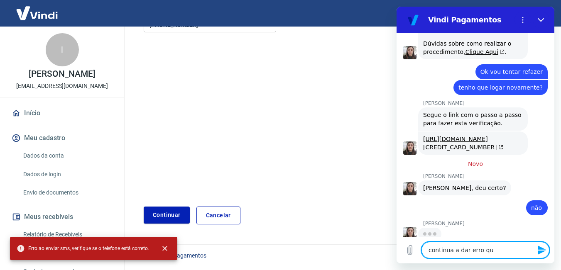
type textarea "continua a dar erro qua"
type textarea "x"
type textarea "continua a dar [PERSON_NAME]"
type textarea "x"
type textarea "continua a dar erro quand"
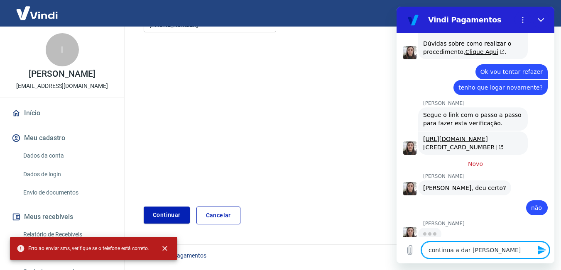
type textarea "x"
type textarea "continua a dar erro quando"
type textarea "x"
type textarea "continua a dar erro quando"
type textarea "x"
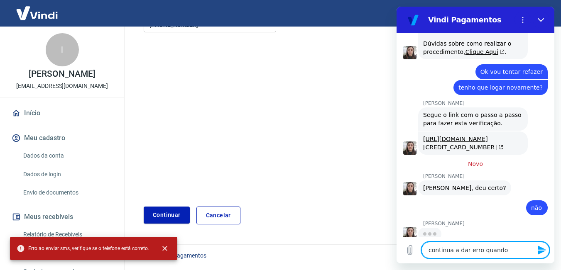
type textarea "continua a dar erro quando a"
type textarea "x"
type textarea "continua a dar erro quando"
type textarea "x"
type textarea "continua a dar erro quando c"
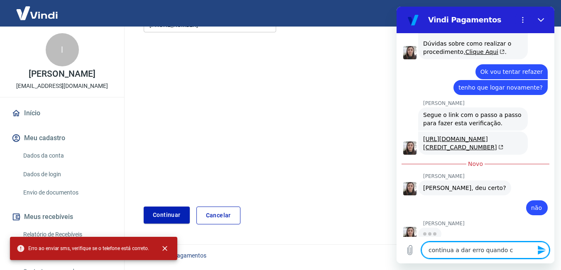
type textarea "x"
type textarea "continua a dar erro quando ca"
type textarea "x"
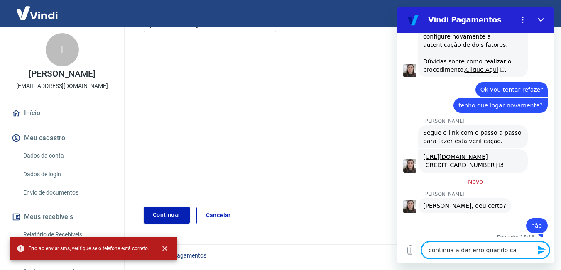
type textarea "continua a dar erro quando cad"
type textarea "x"
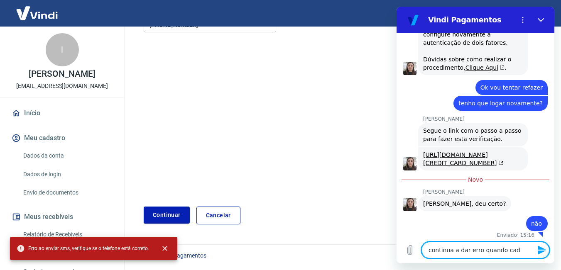
type textarea "continua a dar erro quando cada"
type textarea "x"
type textarea "continua a dar erro quando cadas"
type textarea "x"
type textarea "continua a dar erro quando cadast"
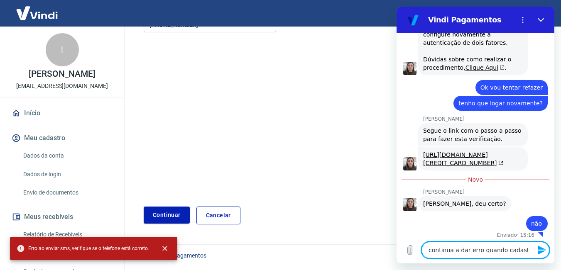
type textarea "x"
type textarea "continua a dar erro quando cadastr"
type textarea "x"
type textarea "continua a dar erro quando [PERSON_NAME]"
type textarea "x"
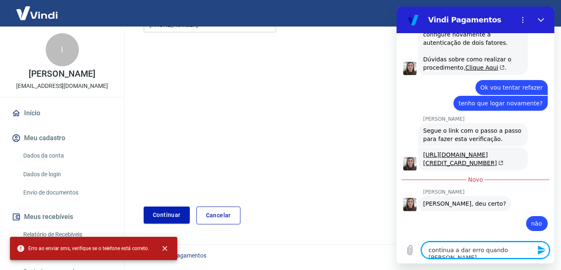
type textarea "continua a dar erro quando [PERSON_NAME]"
type textarea "x"
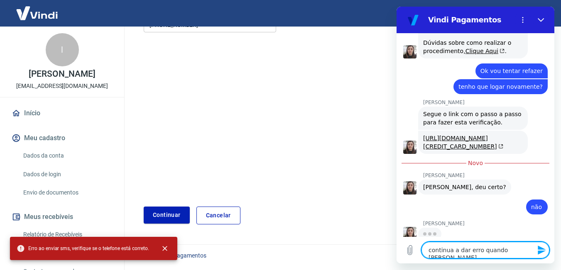
type textarea "continua a dar erro quando cadastro m"
type textarea "x"
type textarea "continua a dar erro quando cadastro me"
type textarea "x"
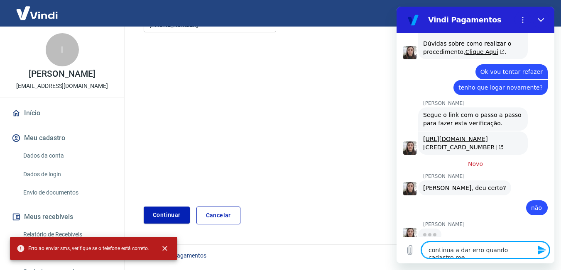
type textarea "continua a dar erro quando cadastro meu"
type textarea "x"
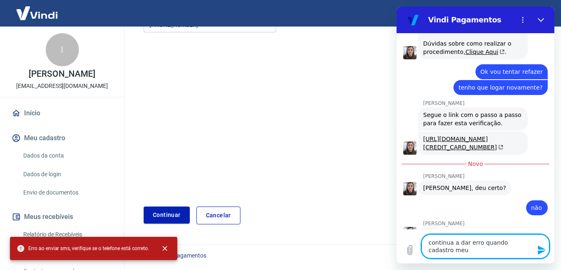
scroll to position [830, 0]
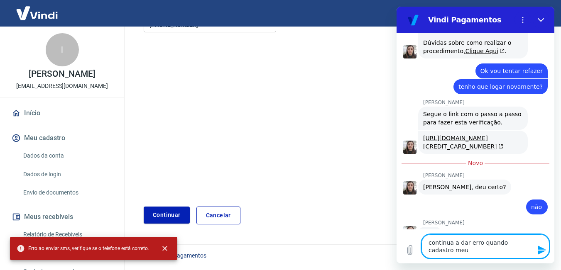
type textarea "continua a dar erro quando cadastro meu"
type textarea "x"
type textarea "continua a dar erro quando cadastro meu c"
type textarea "x"
type textarea "continua a dar erro quando cadastro meu ce"
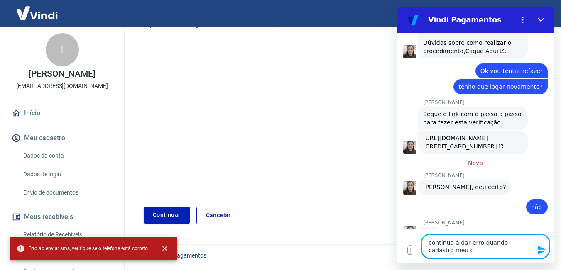
type textarea "x"
type textarea "continua a dar erro quando cadastro meu cel"
type textarea "x"
type textarea "continua a dar erro quando cadastro meu celu"
type textarea "x"
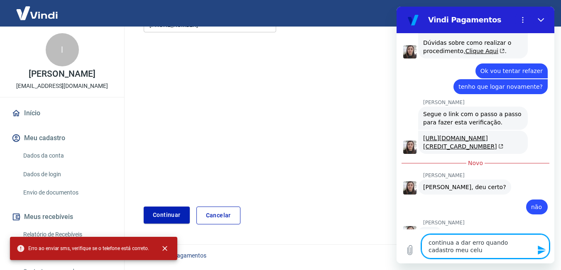
type textarea "continua a dar erro quando cadastro meu celul"
type textarea "x"
type textarea "continua a dar erro quando cadastro meu celula"
type textarea "x"
type textarea "continua a dar erro quando cadastro meu celular"
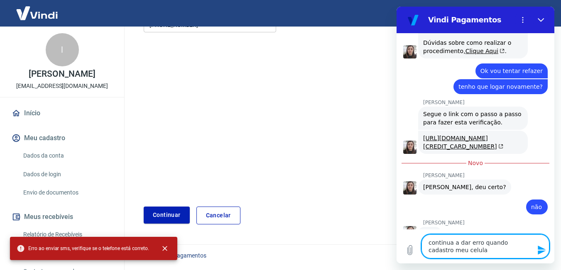
type textarea "x"
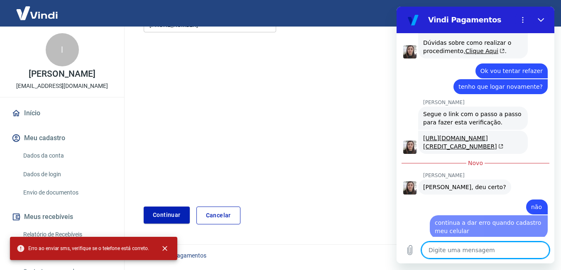
scroll to position [853, 0]
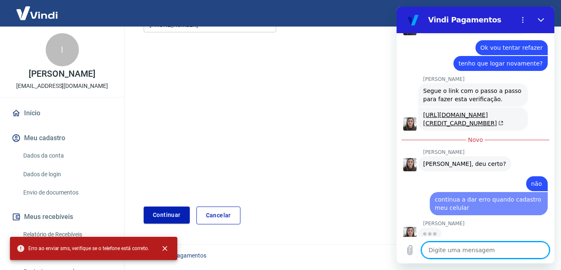
type textarea "x"
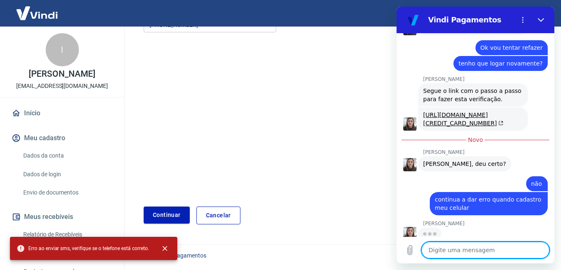
type textarea "e"
type textarea "x"
type textarea "eu"
type textarea "x"
type textarea "eu"
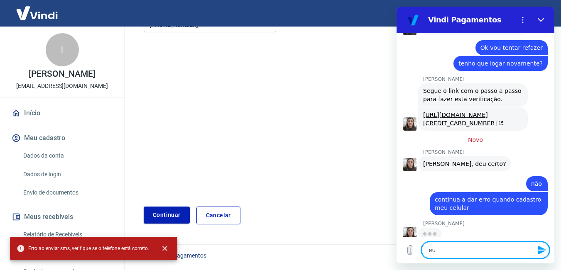
type textarea "x"
type textarea "eu j"
type textarea "x"
type textarea "eu ja"
type textarea "x"
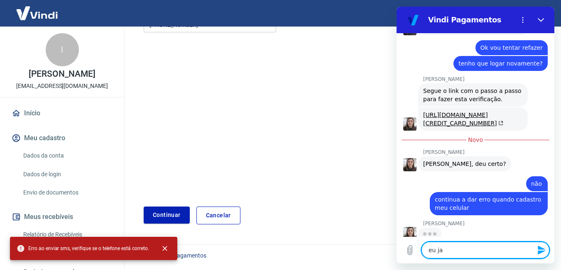
type textarea "eu ja"
type textarea "x"
type textarea "eu ja f"
type textarea "x"
type textarea "eu ja fi"
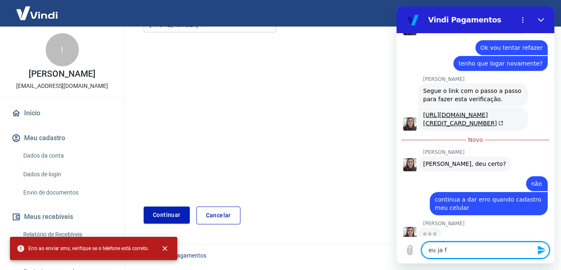
type textarea "x"
type textarea "eu ja fiz"
type textarea "x"
type textarea "eu ja fiz"
type textarea "x"
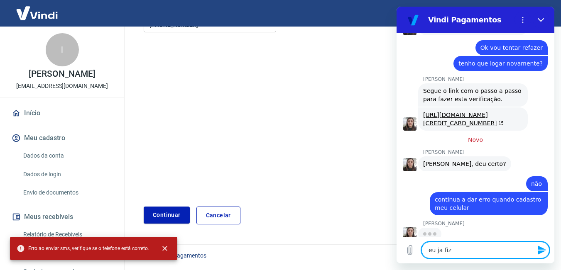
type textarea "eu ja fiz a"
type textarea "x"
type textarea "eu ja fiz a"
type textarea "x"
type textarea "eu ja fiz a a"
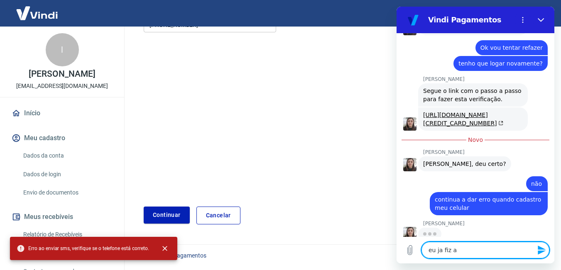
type textarea "x"
type textarea "eu ja fiz a au"
type textarea "x"
type textarea "eu ja fiz a aut"
type textarea "x"
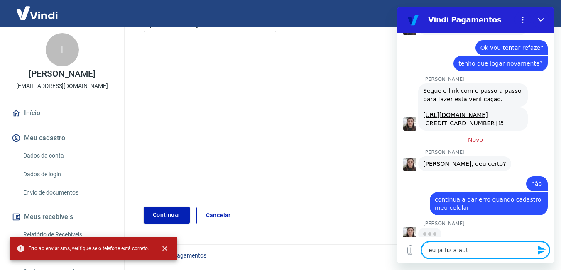
type textarea "eu ja fiz a aute"
type textarea "x"
type textarea "eu ja fiz a auten"
type textarea "x"
type textarea "eu ja fiz a autent"
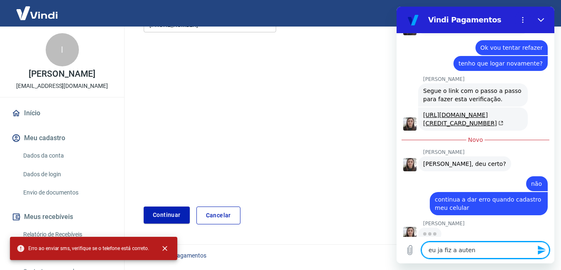
type textarea "x"
type textarea "eu ja fiz a autenti"
type textarea "x"
type textarea "eu ja fiz a autentic"
type textarea "x"
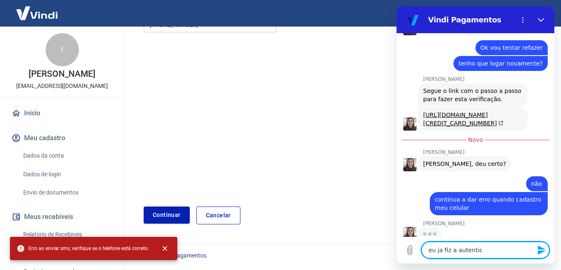
type textarea "eu ja fiz a autentica"
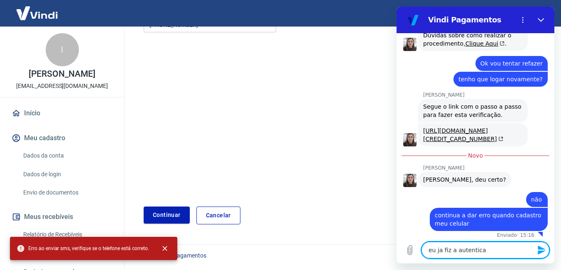
type textarea "x"
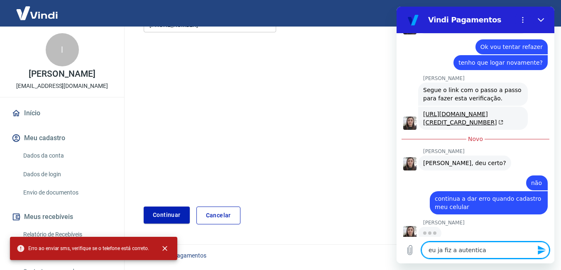
type textarea "eu ja fiz a autenticaç"
type textarea "x"
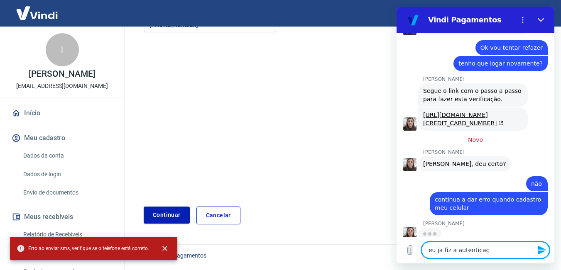
type textarea "eu ja fiz a autenticaçã"
type textarea "x"
type textarea "eu ja fiz a autenticação"
type textarea "x"
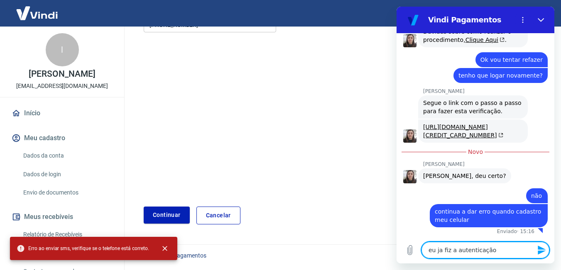
type textarea "eu ja fiz a autenticaçãop"
type textarea "x"
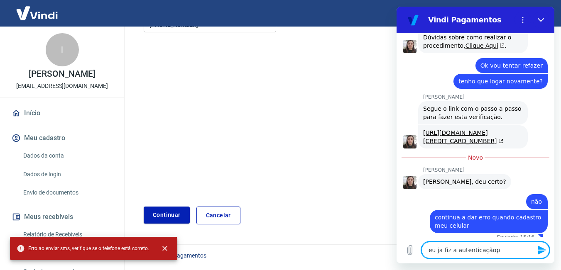
type textarea "eu ja fiz a autenticaçãope"
type textarea "x"
type textarea "eu ja fiz a autenticaçãopel"
type textarea "x"
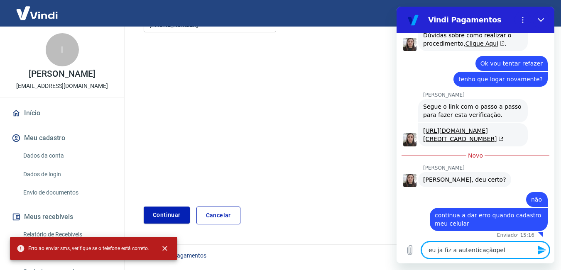
type textarea "eu ja fiz a autenticaçãope"
type textarea "x"
type textarea "eu ja fiz a autenticaçãop"
type textarea "x"
type textarea "eu ja fiz a autenticaçãop"
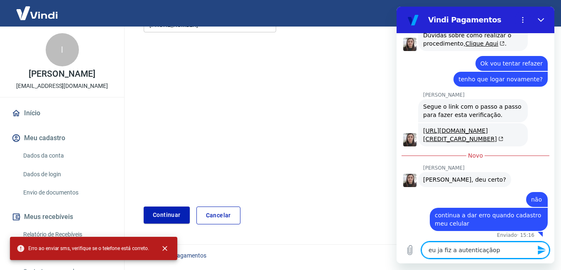
type textarea "x"
type textarea "eu ja fiz a autenticaçãop"
type textarea "x"
type textarea "eu ja fiz a autenticação"
type textarea "x"
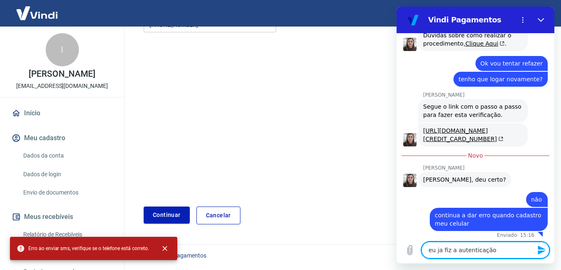
type textarea "eu ja fiz a autenticação"
type textarea "x"
type textarea "eu ja fiz a autenticação p"
type textarea "x"
type textarea "eu ja fiz a autenticação pe"
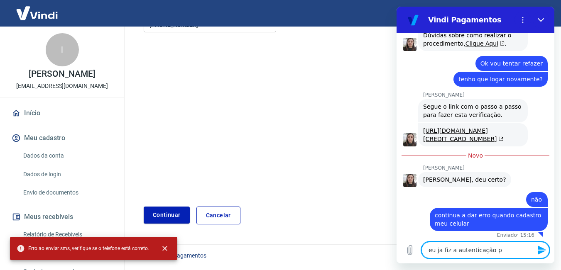
type textarea "x"
type textarea "eu ja fiz a autenticação pel"
type textarea "x"
type textarea "eu ja fiz a autenticação pelo"
type textarea "x"
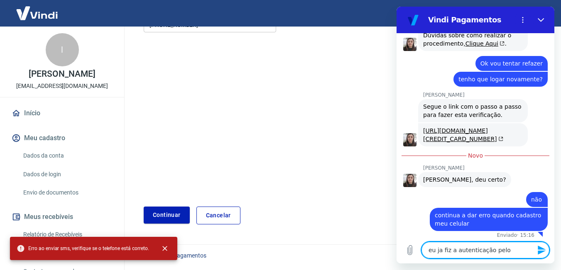
type textarea "eu ja fiz a autenticação pelo"
type textarea "x"
type textarea "eu ja fiz a autenticação pelo a"
type textarea "x"
type textarea "eu ja fiz a autenticação pelo ap"
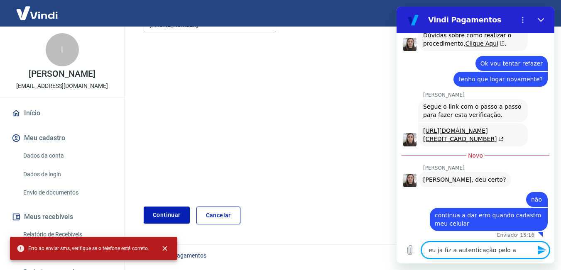
type textarea "x"
type textarea "eu ja fiz a autenticação pelo app"
type textarea "x"
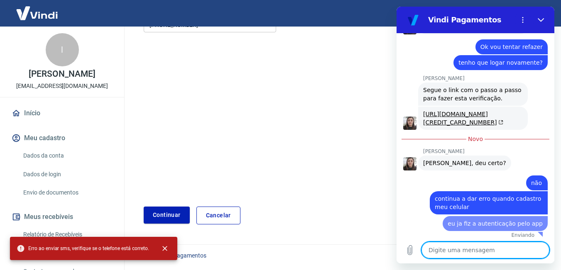
type textarea "x"
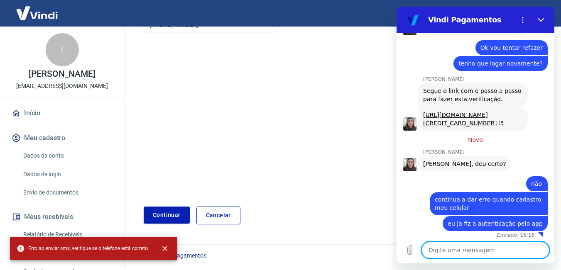
type textarea "m"
type textarea "x"
type textarea "ma"
type textarea "x"
type textarea "mas"
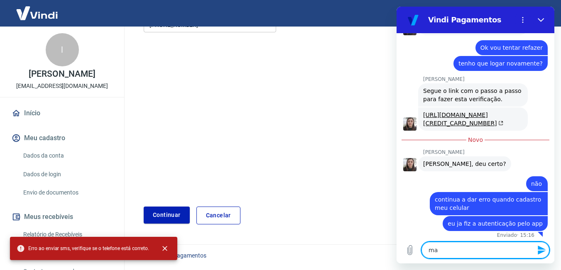
type textarea "x"
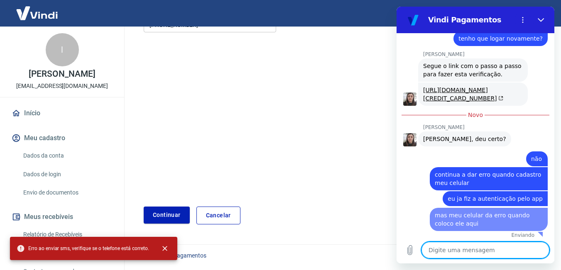
scroll to position [877, 0]
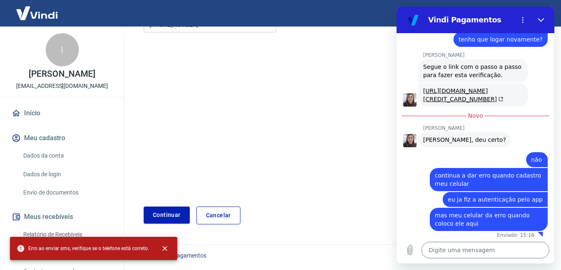
click at [228, 210] on link "Cancelar" at bounding box center [218, 216] width 44 height 18
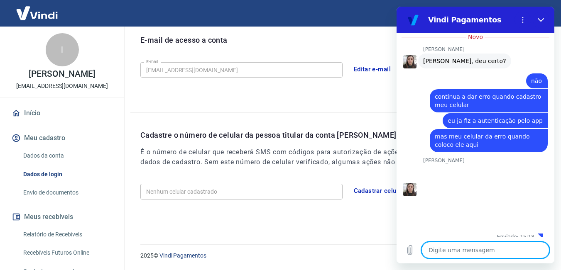
scroll to position [958, 0]
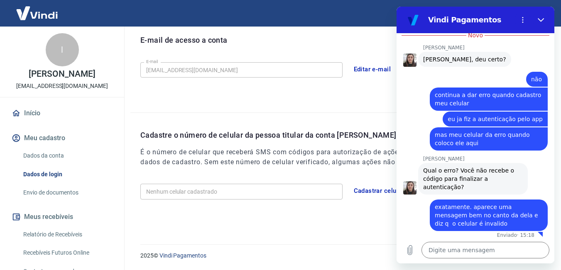
click at [67, 192] on link "Envio de documentos" at bounding box center [67, 192] width 94 height 17
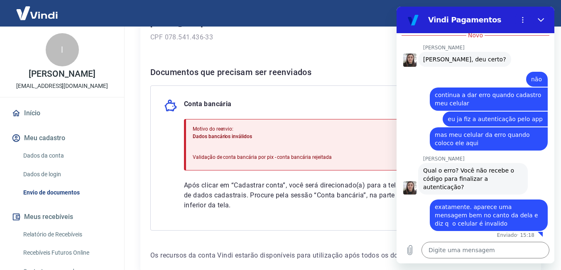
scroll to position [163, 0]
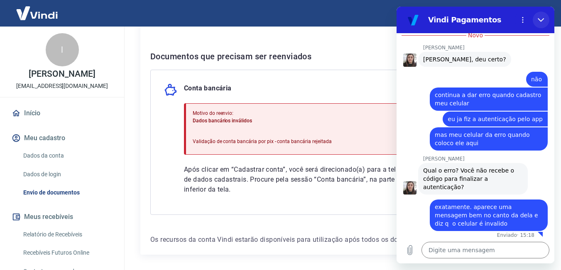
click at [540, 18] on icon "Fechar" at bounding box center [541, 20] width 7 height 7
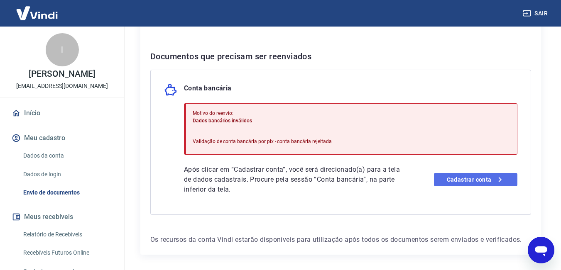
click at [473, 178] on link "Cadastrar conta" at bounding box center [475, 179] width 83 height 13
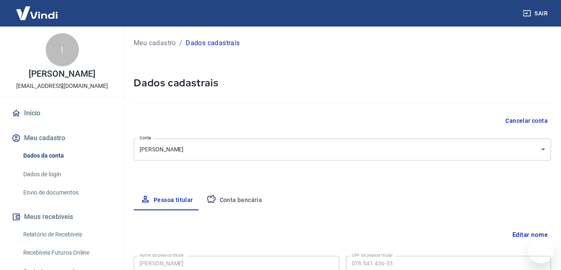
select select "MG"
click at [237, 198] on button "Conta bancária" at bounding box center [234, 201] width 69 height 20
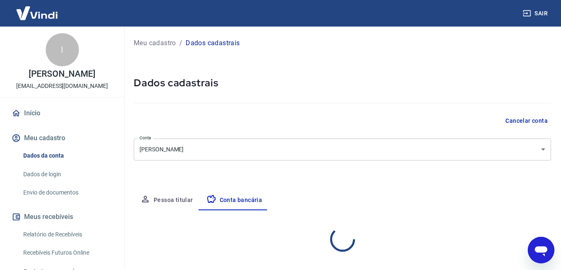
select select "1"
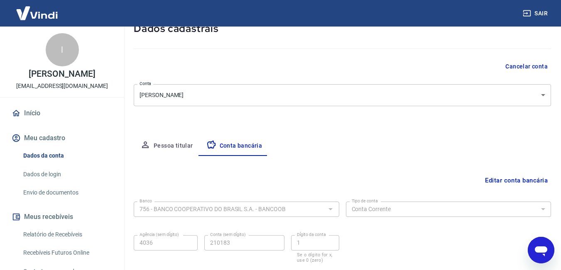
scroll to position [51, 0]
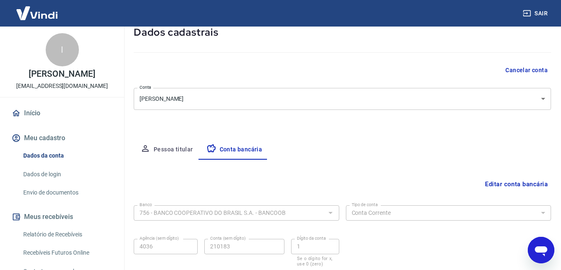
click at [545, 98] on body "Sair l [PERSON_NAME] [EMAIL_ADDRESS][DOMAIN_NAME] Início Meu cadastro Dados da …" at bounding box center [280, 84] width 561 height 270
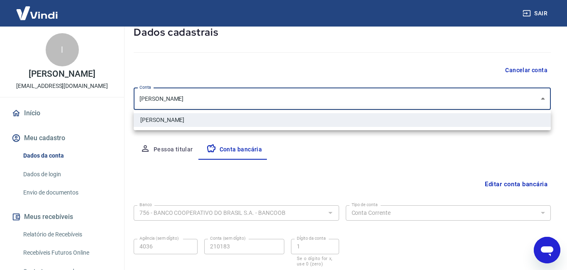
click at [504, 99] on div at bounding box center [283, 135] width 567 height 270
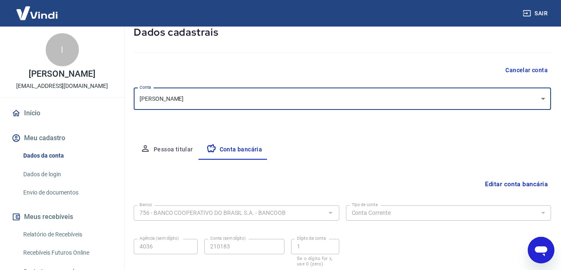
click at [504, 99] on body "Sair l [PERSON_NAME] [EMAIL_ADDRESS][DOMAIN_NAME] Início Meu cadastro Dados da …" at bounding box center [280, 84] width 561 height 270
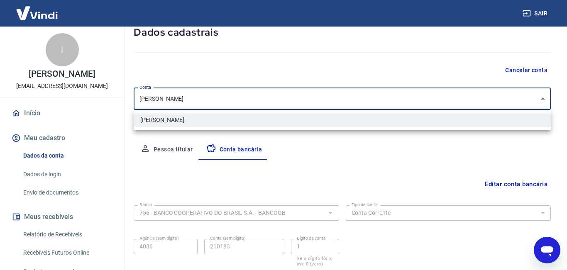
click at [504, 99] on div at bounding box center [283, 135] width 567 height 270
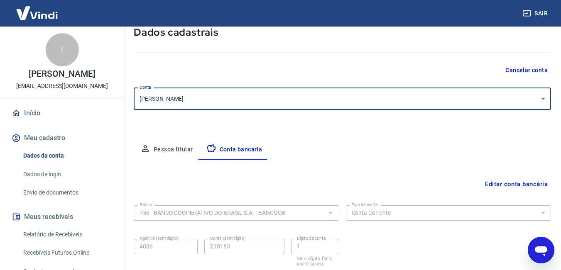
click at [506, 184] on button "Editar conta bancária" at bounding box center [516, 184] width 69 height 16
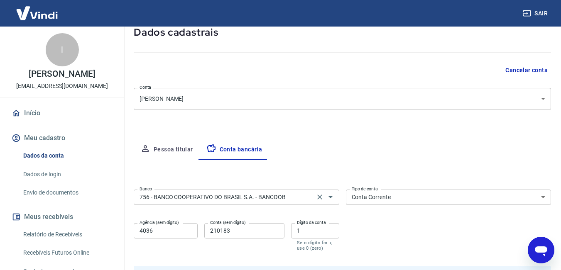
click at [223, 196] on input "756 - BANCO COOPERATIVO DO BRASIL S.A. - BANCOOB" at bounding box center [224, 197] width 176 height 10
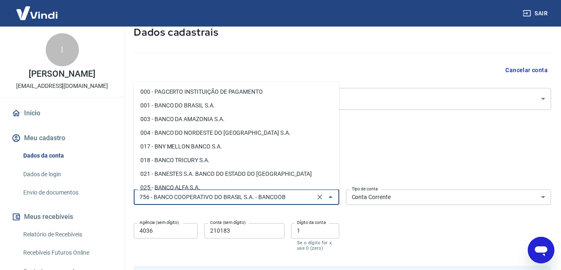
scroll to position [1269, 0]
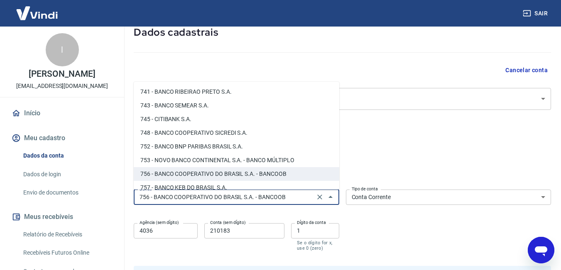
click at [489, 120] on div "Meu cadastro / Dados cadastrais Dados cadastrais Cancelar conta Conta [PERSON_N…" at bounding box center [342, 164] width 437 height 376
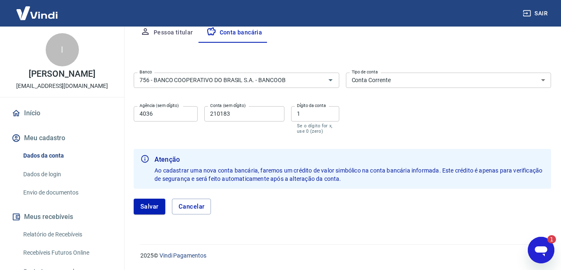
scroll to position [0, 0]
click at [54, 173] on link "Dados de login" at bounding box center [67, 174] width 94 height 17
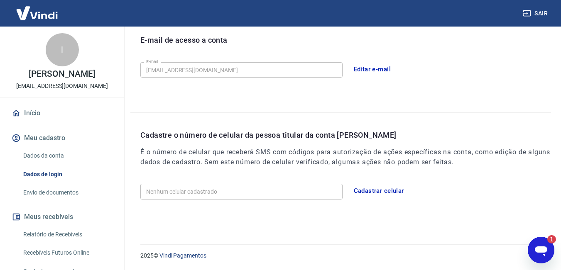
click at [543, 249] on icon "Abrir janela de mensagens, 1 mensagem não lida" at bounding box center [541, 252] width 12 height 10
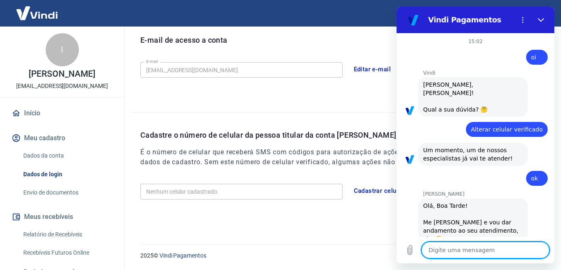
scroll to position [973, 0]
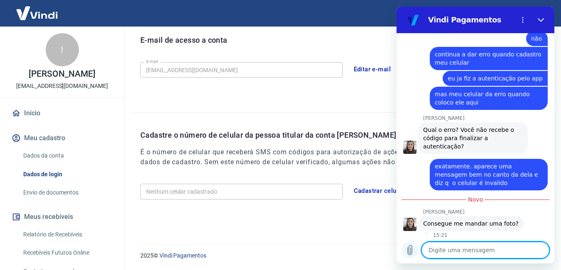
click at [409, 252] on icon "Carregar arquivo" at bounding box center [410, 250] width 10 height 10
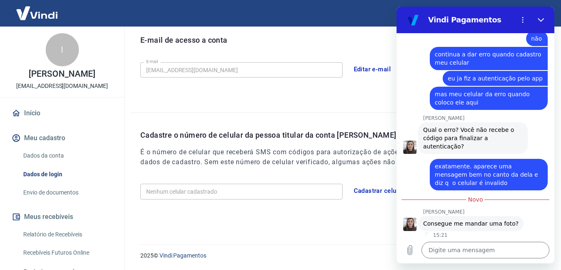
click at [371, 186] on button "Cadastrar celular" at bounding box center [378, 190] width 59 height 17
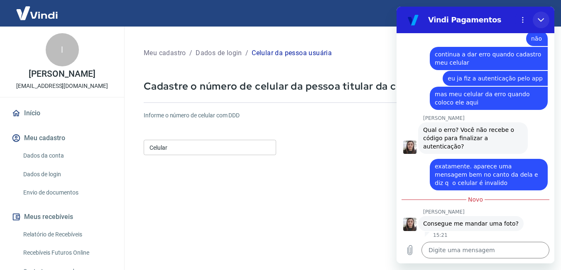
click at [542, 20] on icon "Fechar" at bounding box center [541, 20] width 6 height 4
type textarea "x"
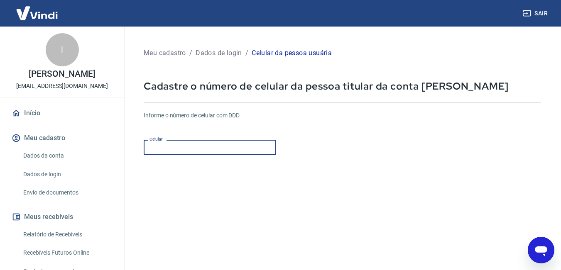
click at [195, 151] on input "Celular" at bounding box center [210, 147] width 132 height 15
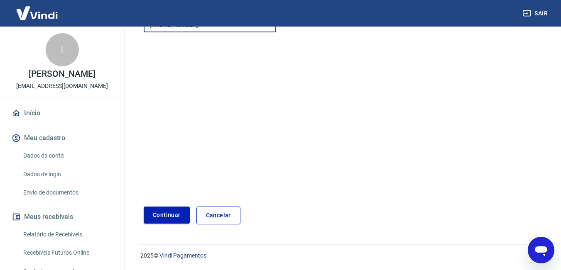
type input "[PHONE_NUMBER]"
click at [171, 218] on button "Continuar" at bounding box center [167, 215] width 46 height 17
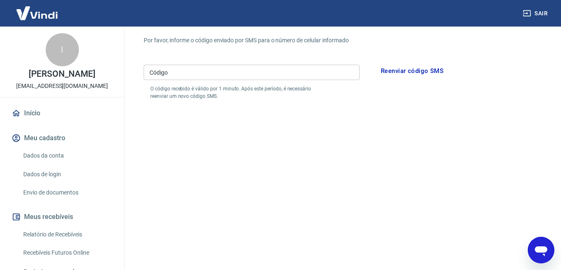
scroll to position [59, 0]
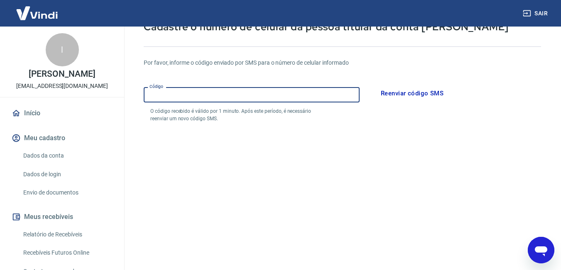
click at [187, 92] on input "Código" at bounding box center [252, 94] width 216 height 15
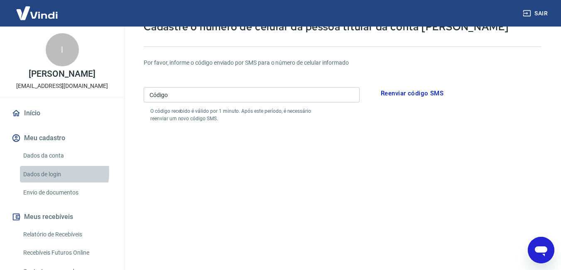
click at [47, 172] on link "Dados de login" at bounding box center [67, 174] width 94 height 17
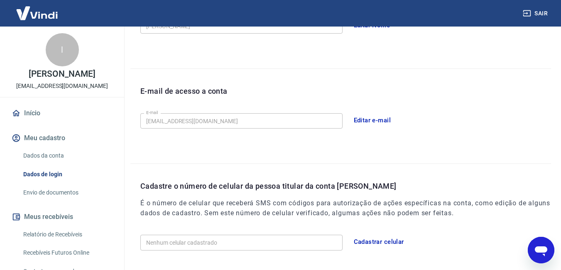
scroll to position [233, 0]
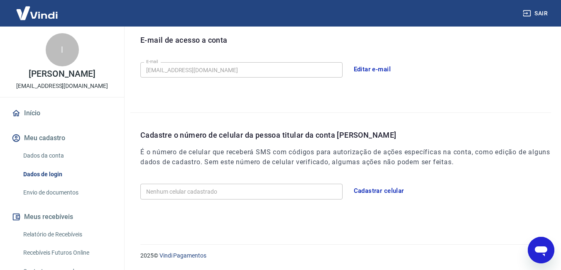
click at [387, 189] on button "Cadastrar celular" at bounding box center [378, 190] width 59 height 17
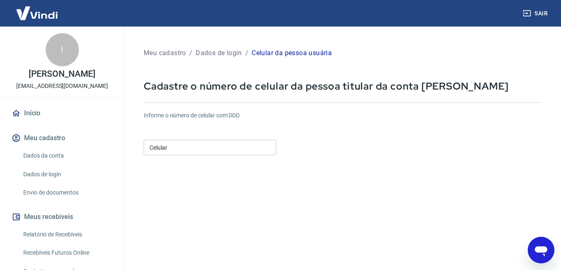
click at [207, 150] on input "Celular" at bounding box center [210, 147] width 132 height 15
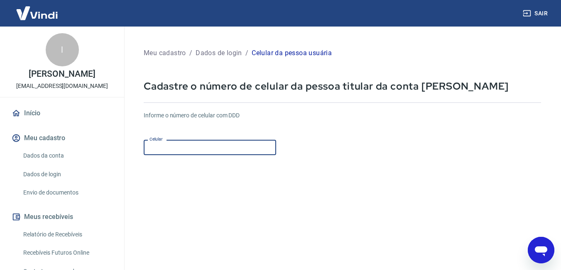
type input "[PHONE_NUMBER]"
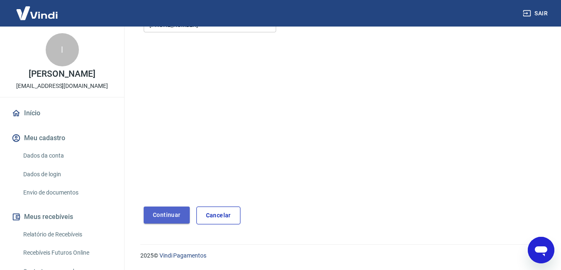
click at [170, 215] on button "Continuar" at bounding box center [167, 215] width 46 height 17
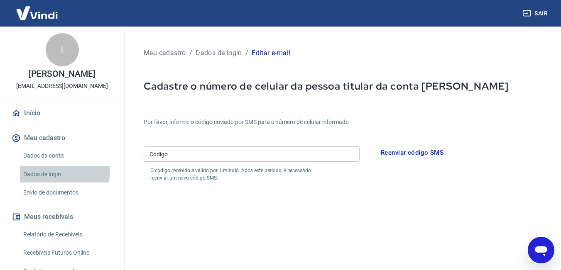
click at [63, 171] on link "Dados de login" at bounding box center [67, 174] width 94 height 17
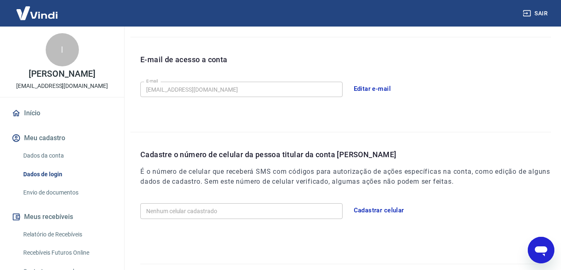
scroll to position [233, 0]
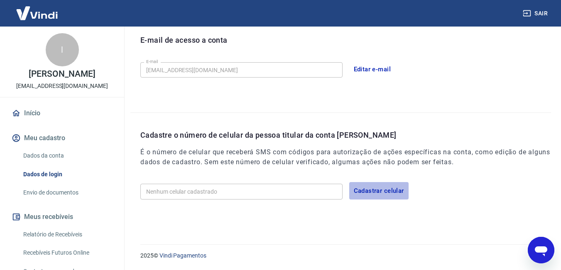
click at [396, 188] on button "Cadastrar celular" at bounding box center [378, 190] width 59 height 17
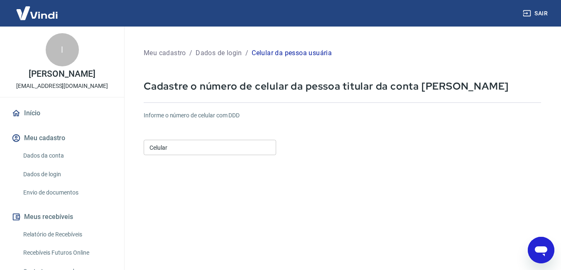
scroll to position [22, 0]
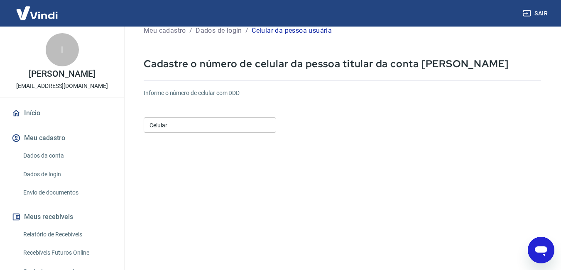
click at [192, 123] on input "Celular" at bounding box center [210, 124] width 132 height 15
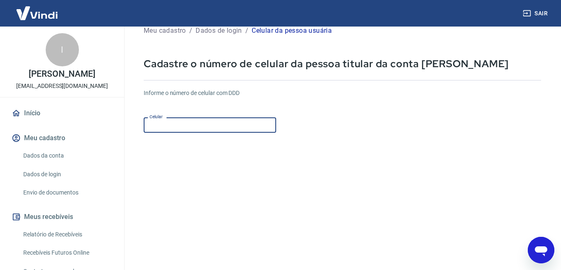
type input "[PHONE_NUMBER]"
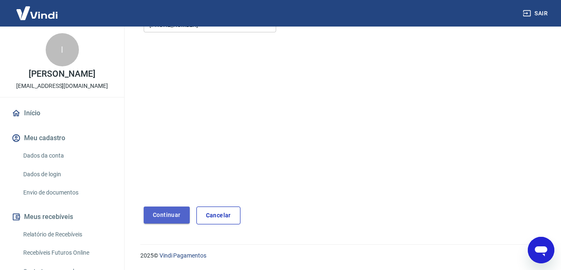
click at [170, 212] on button "Continuar" at bounding box center [167, 215] width 46 height 17
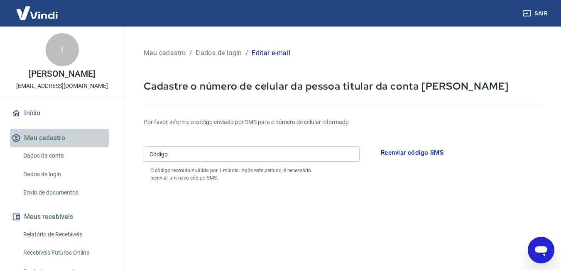
click at [54, 139] on button "Meu cadastro" at bounding box center [62, 138] width 104 height 18
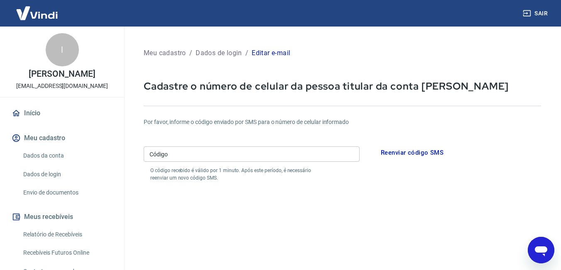
click at [54, 139] on button "Meu cadastro" at bounding box center [62, 138] width 104 height 18
click at [416, 153] on button "Reenviar código SMS" at bounding box center [412, 152] width 72 height 17
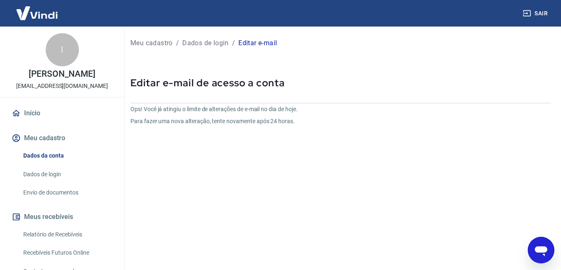
click at [538, 251] on icon "Abrir janela de mensagens" at bounding box center [541, 252] width 12 height 10
type textarea "x"
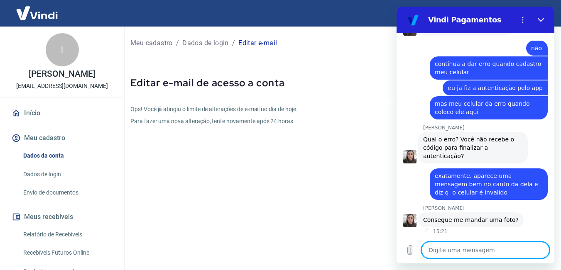
scroll to position [960, 0]
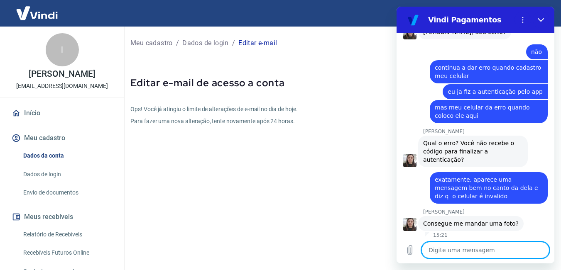
click at [501, 250] on textarea at bounding box center [485, 250] width 128 height 17
type textarea "o"
type textarea "x"
type textarea "o"
type textarea "x"
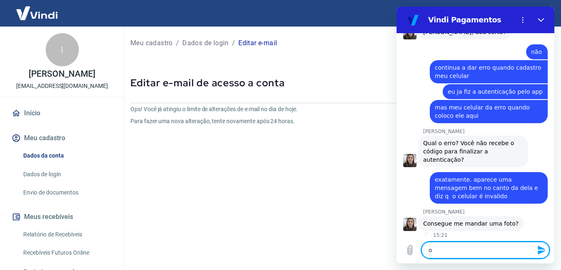
type textarea "o c"
type textarea "x"
type textarea "o co"
type textarea "x"
type textarea "o cod"
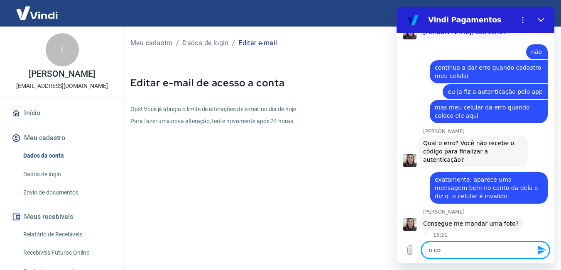
type textarea "x"
type textarea "o codi"
type textarea "x"
type textarea "o codig"
type textarea "x"
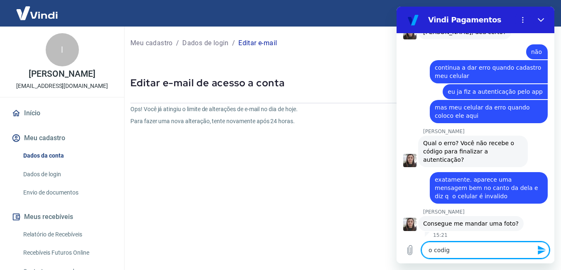
type textarea "o codigo"
type textarea "x"
type textarea "o codigo"
type textarea "x"
type textarea "o codigo n"
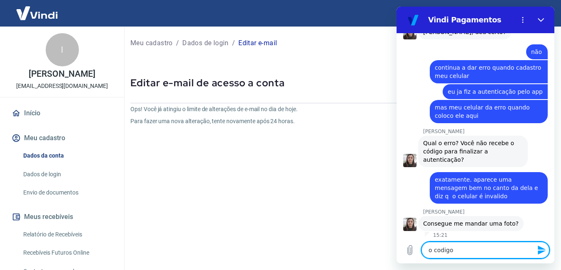
type textarea "x"
type textarea "o codigo na"
type textarea "x"
type textarea "o codigo nao"
type textarea "x"
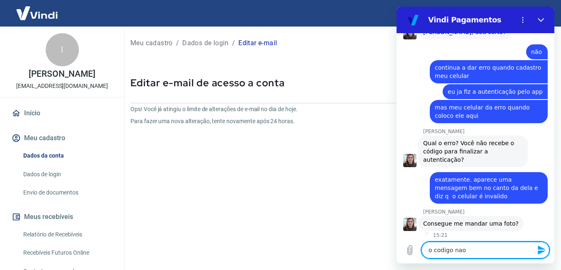
type textarea "o codigo nao"
type textarea "x"
type textarea "o codigo nao c"
type textarea "x"
type textarea "o codigo nao ch"
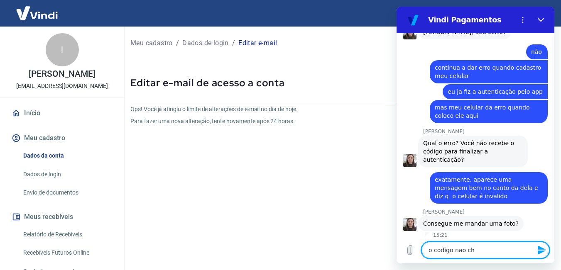
type textarea "x"
type textarea "o codigo nao che"
type textarea "x"
type textarea "o codigo nao cheg"
type textarea "x"
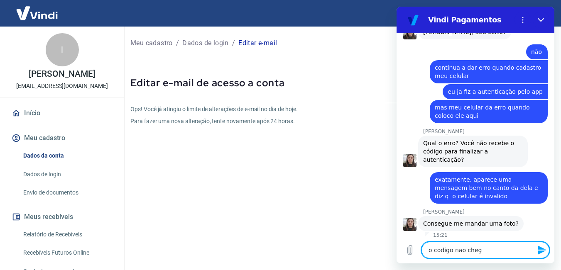
type textarea "o codigo nao chega"
type textarea "x"
type textarea "o codigo nao chega"
type textarea "x"
type textarea "o codigo nao chega n"
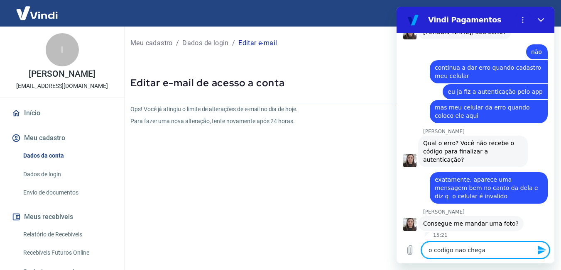
type textarea "x"
type textarea "o codigo nao chega no"
type textarea "x"
type textarea "o codigo nao chega no"
type textarea "x"
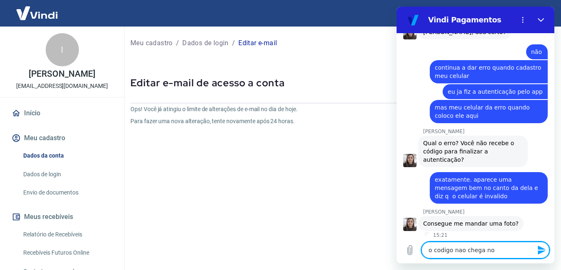
type textarea "o codigo nao chega no m"
type textarea "x"
type textarea "o codigo nao chega no"
type textarea "x"
type textarea "o codigo nao chega no m"
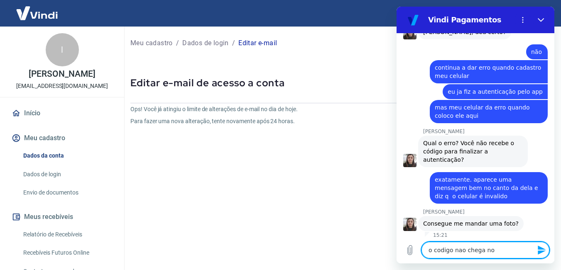
type textarea "x"
type textarea "o codigo nao chega no me"
type textarea "x"
type textarea "o codigo nao chega no meu"
type textarea "x"
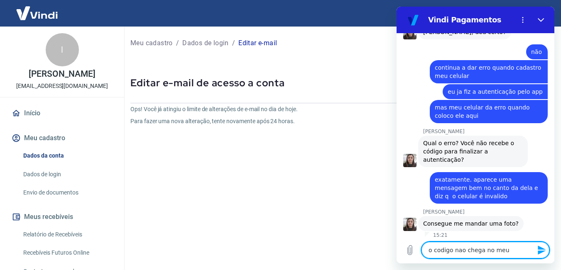
type textarea "o codigo nao chega no meu"
type textarea "x"
type textarea "o codigo nao chega no meu c"
type textarea "x"
type textarea "o codigo nao chega no meu ce"
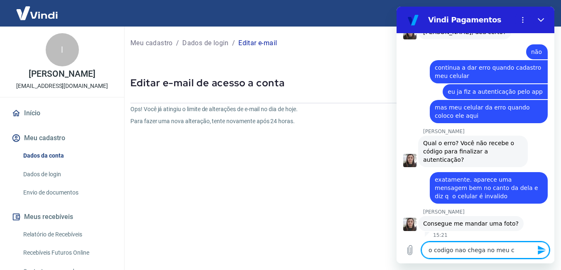
type textarea "x"
type textarea "o codigo nao chega no meu cel"
type textarea "x"
type textarea "o codigo nao chega no meu celu"
type textarea "x"
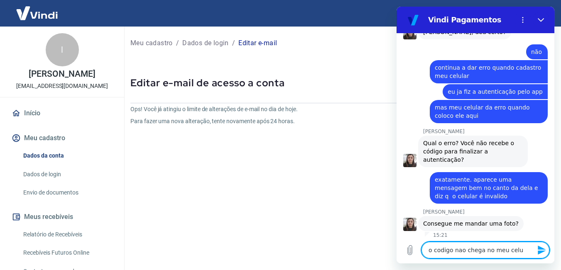
type textarea "o codigo nao chega no meu celul"
type textarea "x"
type textarea "o codigo nao chega no meu celula"
type textarea "x"
type textarea "o codigo nao chega no meu celular"
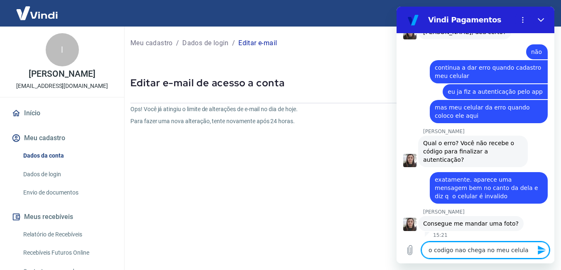
type textarea "x"
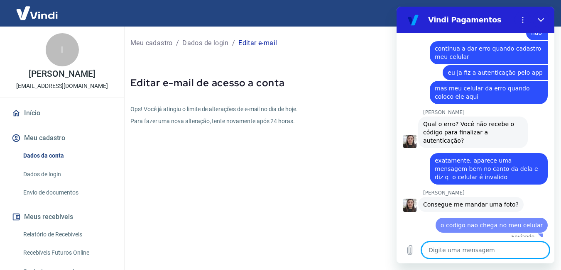
type textarea "x"
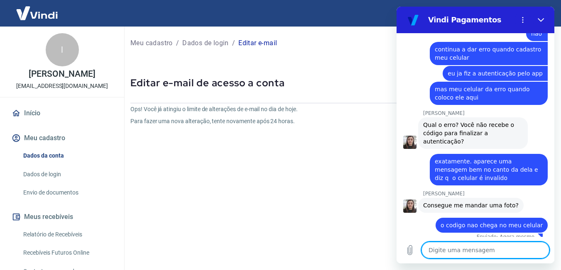
scroll to position [980, 0]
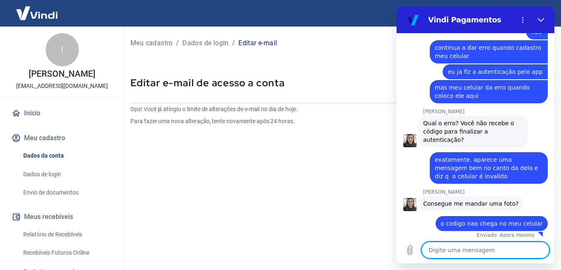
type textarea "c"
type textarea "x"
type textarea "co"
type textarea "x"
type textarea "com"
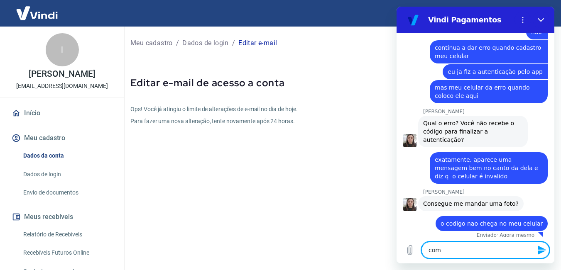
type textarea "x"
type textarea "com"
type textarea "x"
type textarea "com i"
type textarea "x"
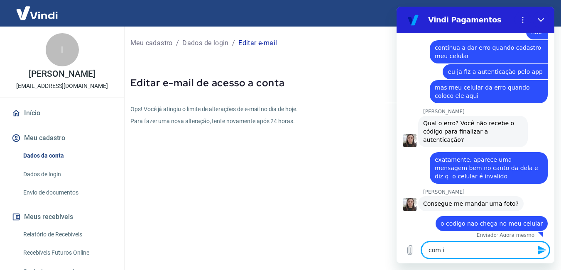
type textarea "com is"
type textarea "x"
type textarea "com iss"
type textarea "x"
type textarea "com isso"
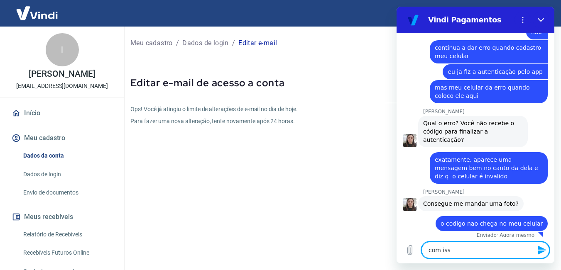
type textarea "x"
type textarea "com isso"
type textarea "x"
type textarea "com isso m"
type textarea "x"
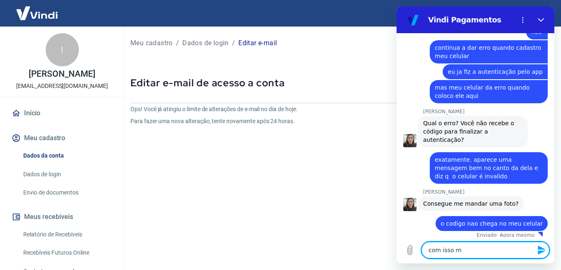
type textarea "com isso me"
type textarea "x"
type textarea "com isso meu"
type textarea "x"
type textarea "com isso meu"
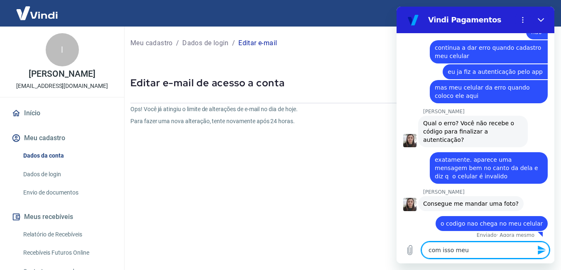
type textarea "x"
type textarea "com isso meu c"
type textarea "x"
type textarea "com isso meu ce"
type textarea "x"
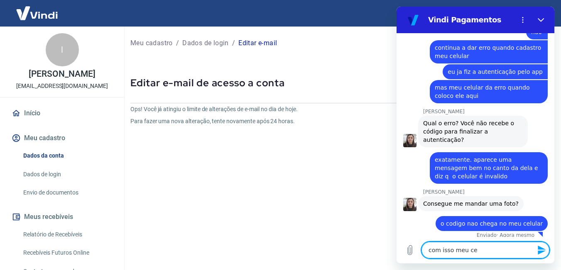
type textarea "com isso meu cel"
type textarea "x"
type textarea "com isso meu celu"
type textarea "x"
type textarea "com isso meu celul"
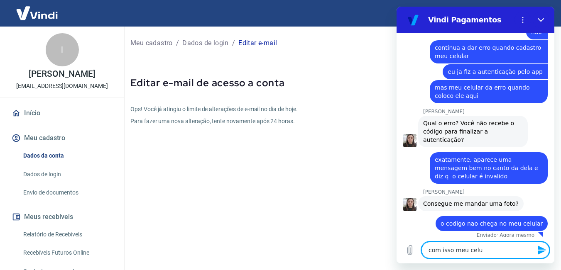
type textarea "x"
type textarea "com isso meu celula"
type textarea "x"
type textarea "com isso meu celular"
type textarea "x"
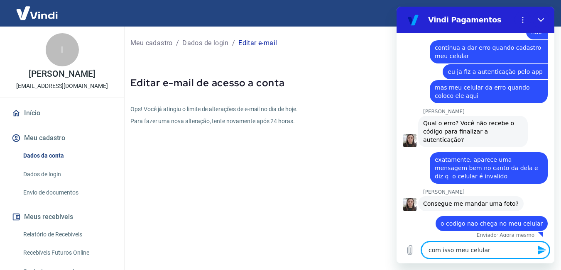
type textarea "com isso meu celular"
type textarea "x"
type textarea "com isso meu celular n"
type textarea "x"
type textarea "com isso meu celular na"
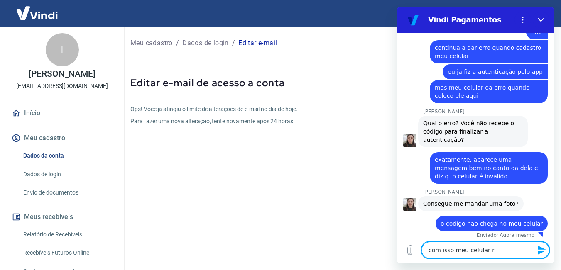
type textarea "x"
type textarea "com isso meu celular nao"
type textarea "x"
type textarea "com isso meu celular nao"
type textarea "x"
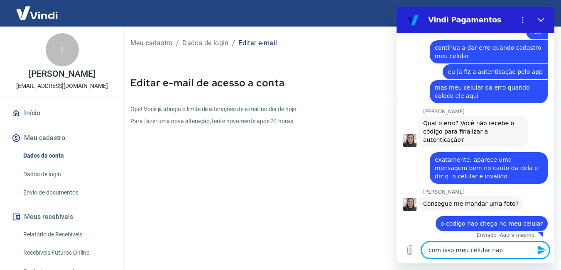
type textarea "com isso meu celular nao d"
type textarea "x"
type textarea "com isso meu celular nao de"
type textarea "x"
type textarea "com isso meu celular [PERSON_NAME]"
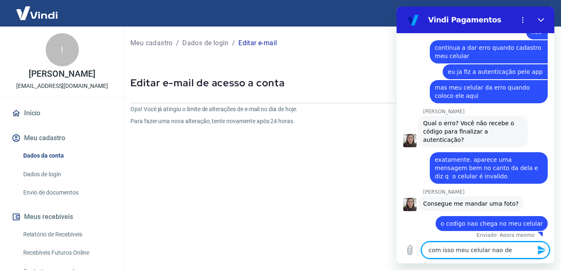
type textarea "x"
type textarea "com isso meu celular nao deve"
type textarea "x"
type textarea "com isso meu celular nao deve"
type textarea "x"
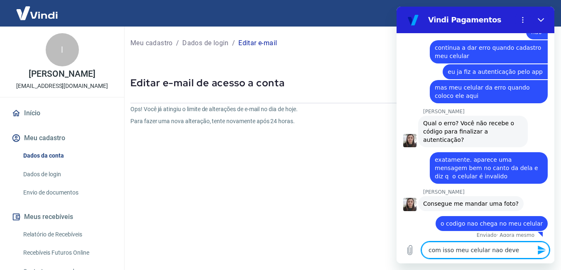
type textarea "com isso meu celular nao deve e"
type textarea "x"
type textarea "com isso meu celular nao deve es"
type textarea "x"
type textarea "com isso meu celular nao deve est"
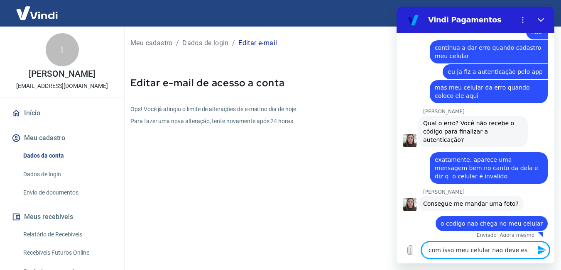
type textarea "x"
type textarea "com isso meu celular nao deve esta"
type textarea "x"
type textarea "com isso meu celular nao deve estar"
type textarea "x"
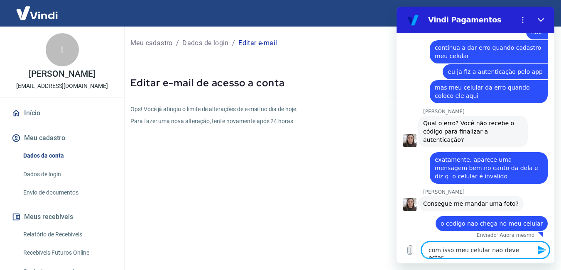
type textarea "com isso meu celular nao deve estar"
type textarea "x"
type textarea "com isso meu celular nao deve estar a"
type textarea "x"
type textarea "com isso meu celular nao deve estar"
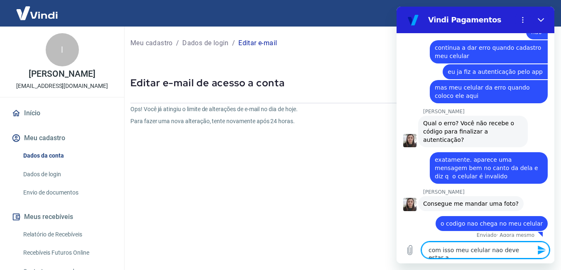
type textarea "x"
type textarea "com isso meu celular nao deve estar h"
type textarea "x"
type textarea "com isso meu celular nao deve estar ha"
type textarea "x"
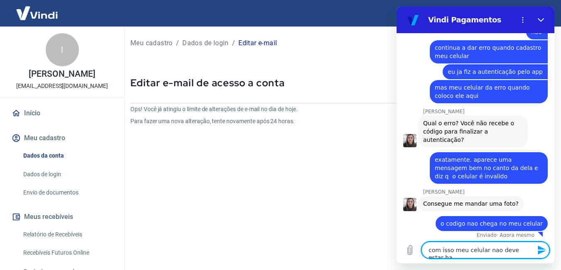
type textarea "com isso meu celular nao deve estar hab"
type textarea "x"
type textarea "com isso meu celular nao deve estar habi"
type textarea "x"
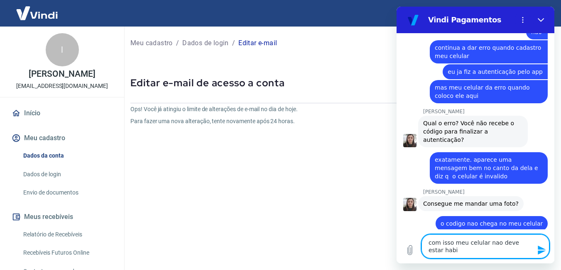
type textarea "com isso meu celular nao deve estar habil"
type textarea "x"
type textarea "com isso meu celular nao deve estar habili"
type textarea "x"
type textarea "com isso meu celular nao deve estar habilit"
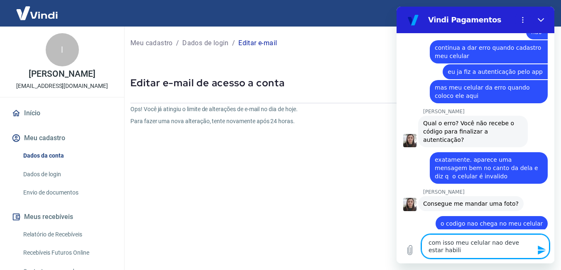
type textarea "x"
type textarea "com isso meu celular nao deve estar habilita"
type textarea "x"
type textarea "com isso meu celular nao deve estar habilitad"
type textarea "x"
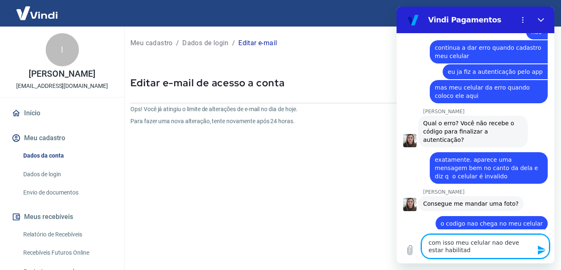
type textarea "com isso meu celular nao deve estar habilitado"
type textarea "x"
type textarea "com isso meu celular nao deve estar habilitado,"
type textarea "x"
type textarea "com isso meu celular nao deve estar habilitado"
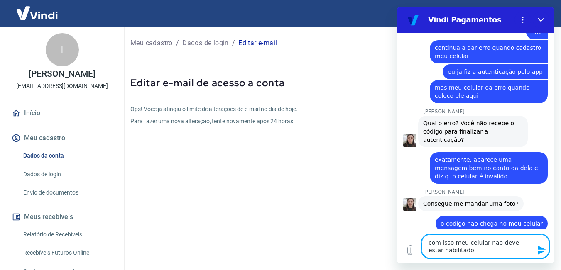
type textarea "x"
type textarea "com isso meu celular nao deve estar habilitado."
type textarea "x"
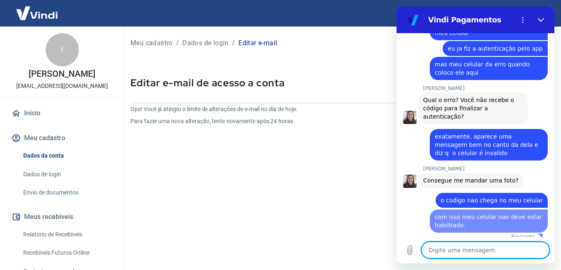
type textarea "x"
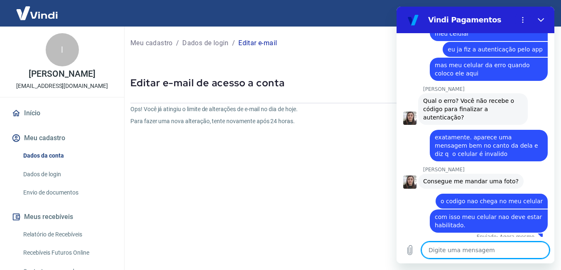
scroll to position [1004, 0]
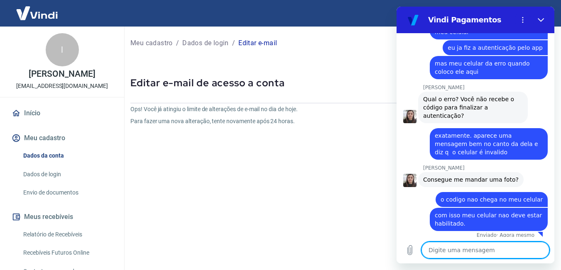
click at [38, 135] on button "Meu cadastro" at bounding box center [62, 138] width 104 height 18
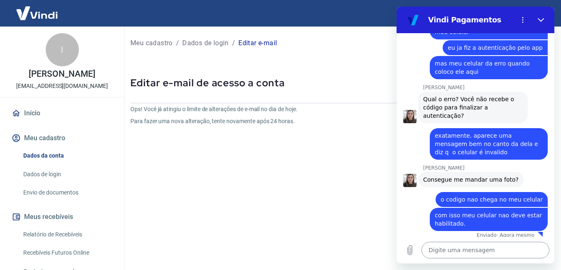
click at [472, 254] on textarea at bounding box center [485, 250] width 128 height 17
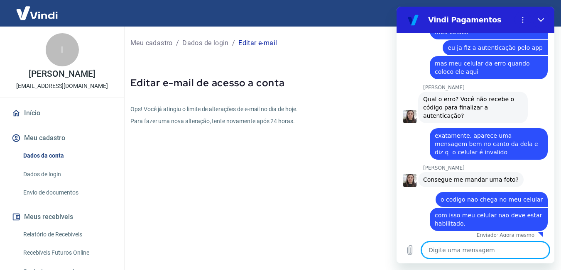
type textarea "a"
type textarea "x"
type textarea "au"
type textarea "x"
type textarea "aui"
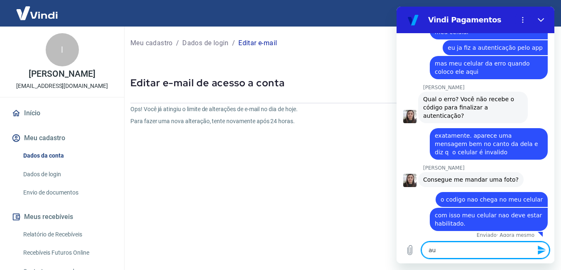
type textarea "x"
type textarea "au"
type textarea "x"
type textarea "a"
type textarea "x"
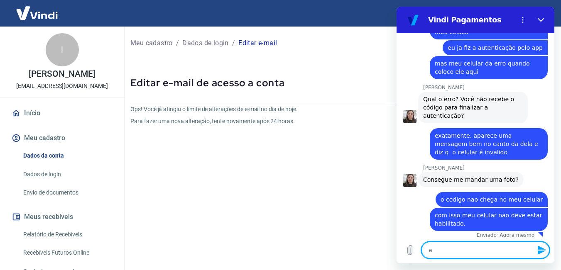
type textarea "aq"
type textarea "x"
type textarea "aqu"
type textarea "x"
type textarea "aqui"
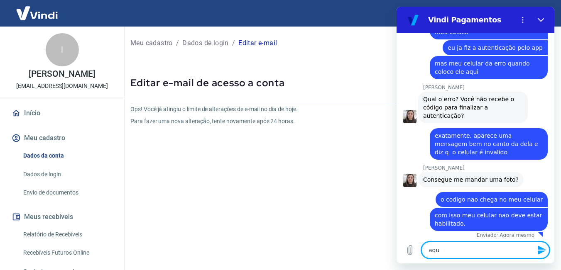
type textarea "x"
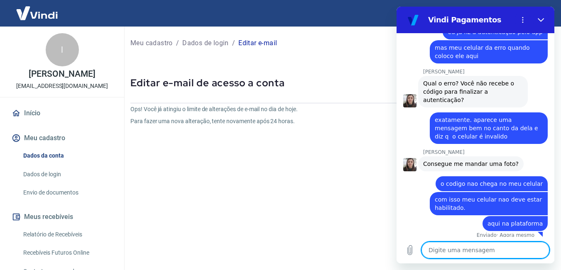
scroll to position [82, 0]
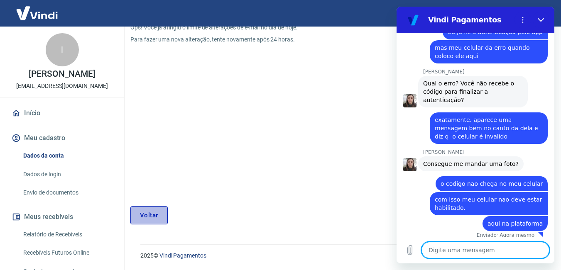
click at [147, 213] on link "Voltar" at bounding box center [148, 215] width 37 height 18
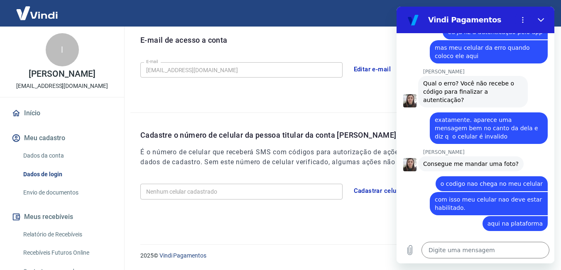
scroll to position [1036, 0]
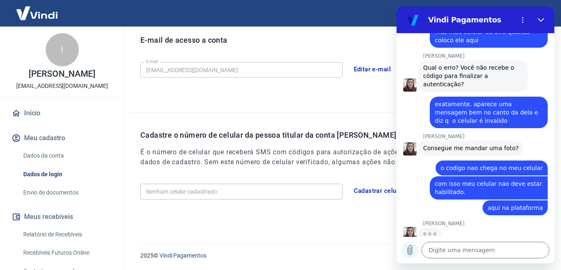
click at [410, 250] on icon "Carregar arquivo" at bounding box center [410, 250] width 10 height 10
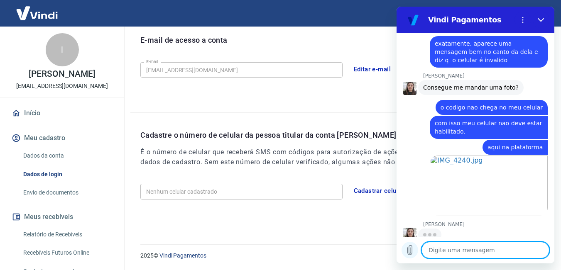
scroll to position [1097, 0]
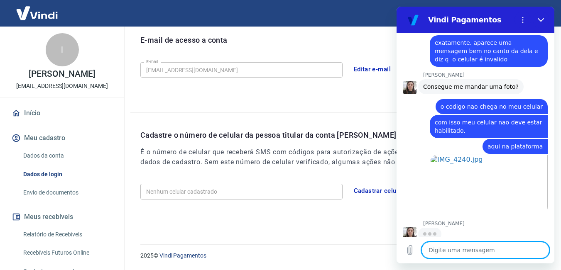
click at [488, 252] on textarea at bounding box center [485, 250] width 128 height 17
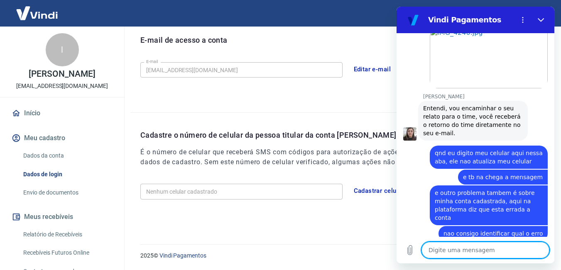
scroll to position [1226, 0]
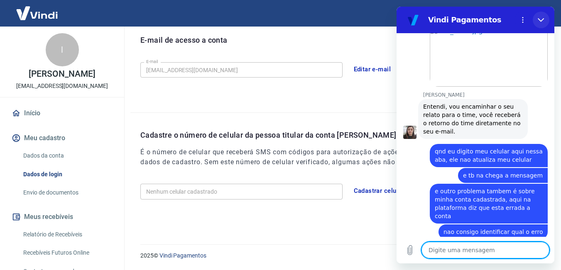
click at [537, 18] on button "Fechar" at bounding box center [541, 20] width 17 height 17
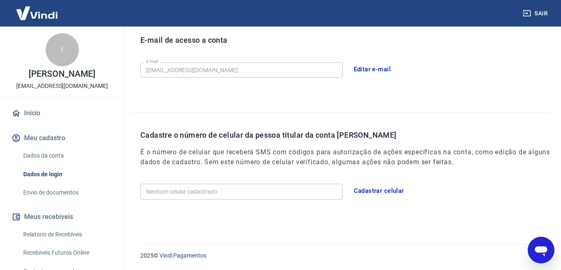
click at [543, 255] on icon "Abrir janela de mensagens" at bounding box center [541, 252] width 12 height 10
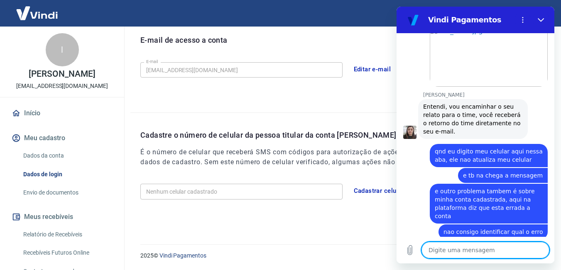
click at [520, 250] on textarea at bounding box center [485, 250] width 128 height 17
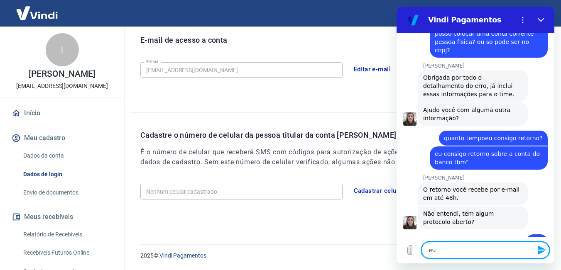
scroll to position [1442, 0]
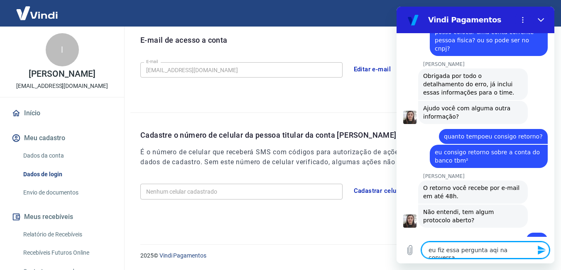
click at [487, 250] on textarea "eu fiz essa pergunta aqi na conversa" at bounding box center [485, 250] width 128 height 17
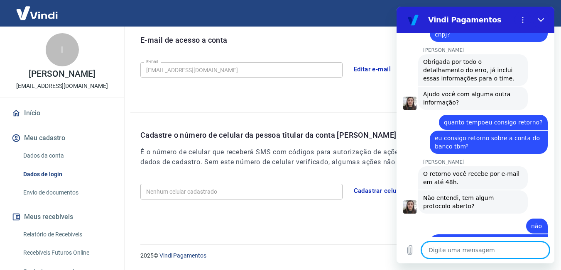
scroll to position [1457, 0]
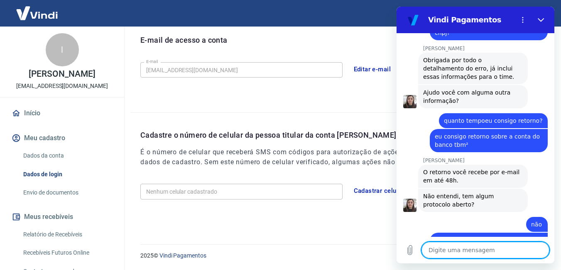
click at [493, 193] on span "Não entendi, tem algum protocolo aberto?" at bounding box center [459, 200] width 73 height 15
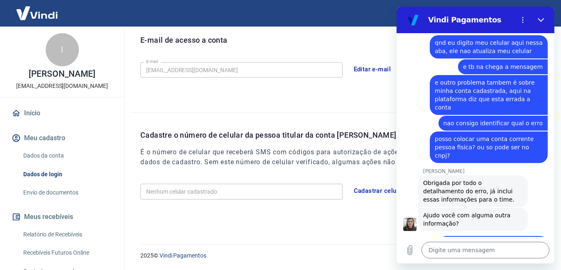
scroll to position [1305, 0]
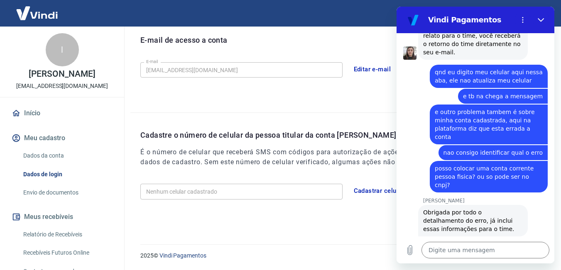
click at [434, 108] on div "diz: e outro problema tambem é sobre minha conta cadastrada, aqui na plataforma…" at bounding box center [489, 125] width 118 height 40
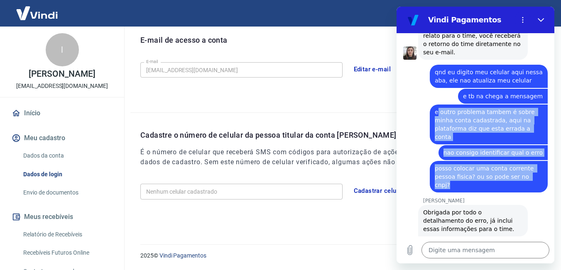
drag, startPoint x: 436, startPoint y: 110, endPoint x: 535, endPoint y: 171, distance: 115.6
click at [535, 171] on div "15:02 Web User 68a60dcb8ea3af88fb2a7d10 diz: oi [PERSON_NAME] diz: [PERSON_NAME…" at bounding box center [475, 135] width 158 height 204
copy div "outro problema tambem é sobre minha conta cadastrada, aqui na plataforma diz qu…"
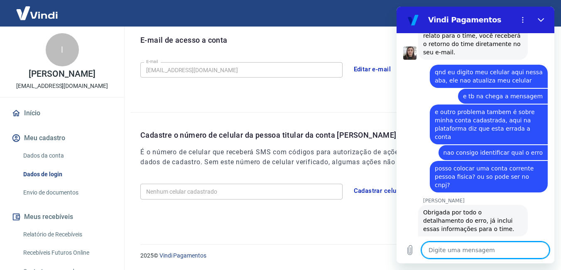
click at [497, 246] on textarea at bounding box center [485, 250] width 128 height 17
paste textarea "outro problema tambem é sobre minha conta cadastrada, aqui na plataforma diz qu…"
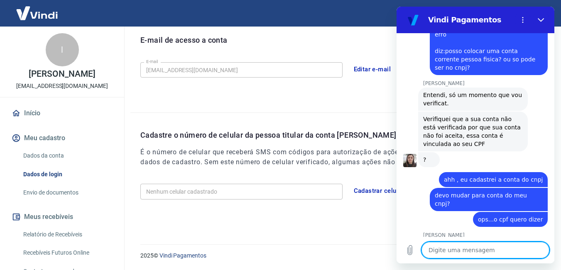
scroll to position [1739, 0]
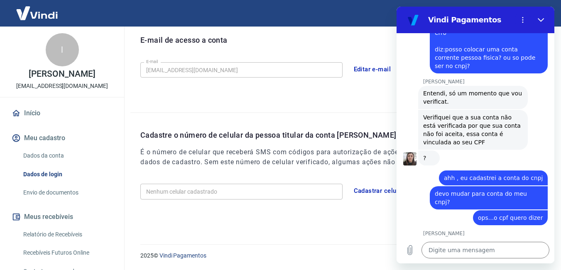
click at [54, 160] on link "Dados da conta" at bounding box center [67, 155] width 94 height 17
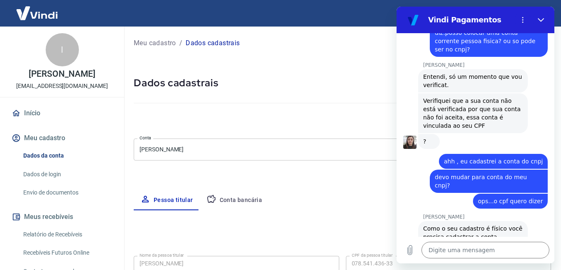
scroll to position [1755, 0]
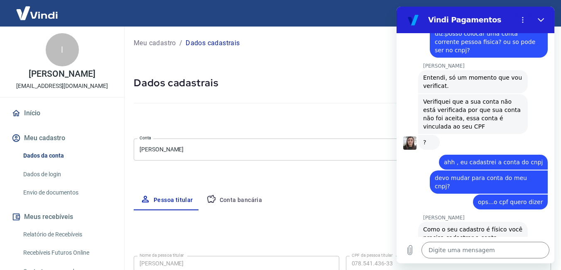
click at [252, 203] on button "Conta bancária" at bounding box center [234, 201] width 69 height 20
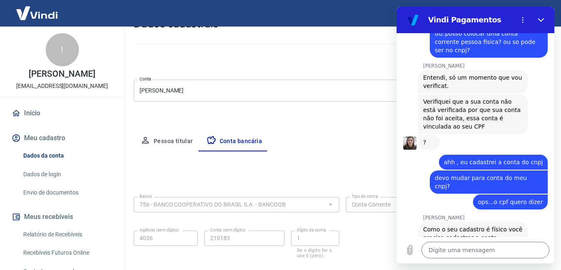
scroll to position [69, 0]
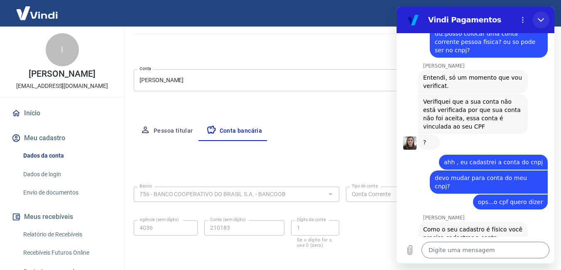
click at [544, 23] on button "Fechar" at bounding box center [541, 20] width 17 height 17
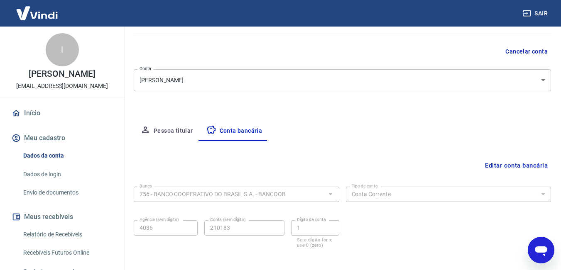
scroll to position [1756, 0]
click at [534, 167] on button "Editar conta bancária" at bounding box center [516, 166] width 69 height 16
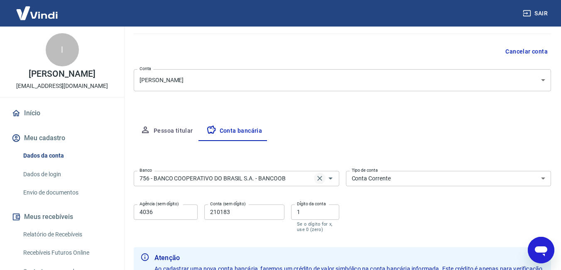
click at [320, 179] on icon "Clear" at bounding box center [319, 178] width 5 height 5
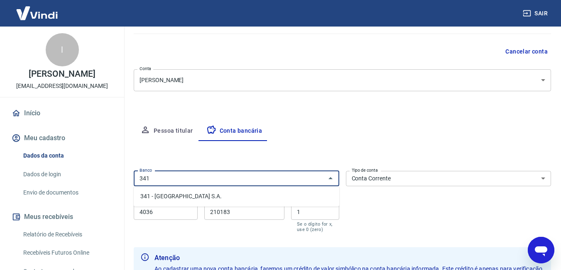
click at [296, 199] on li "341 - [GEOGRAPHIC_DATA] S.A." at bounding box center [236, 197] width 205 height 14
click at [182, 214] on input "4036" at bounding box center [166, 212] width 64 height 15
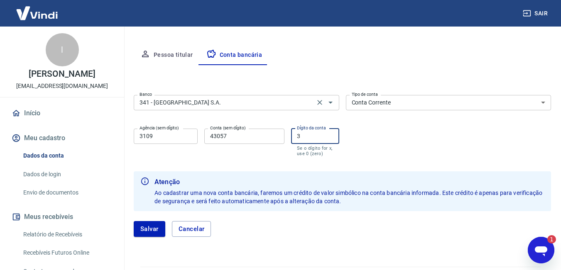
scroll to position [164, 0]
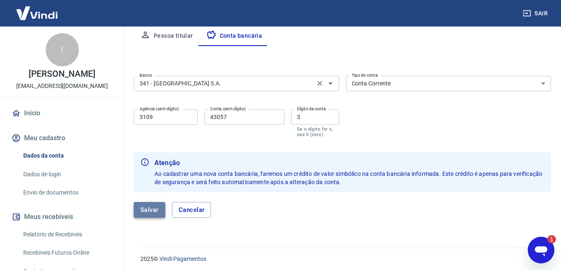
click at [159, 211] on button "Salvar" at bounding box center [150, 210] width 32 height 16
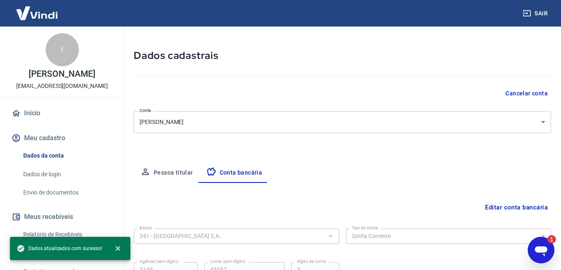
scroll to position [108, 0]
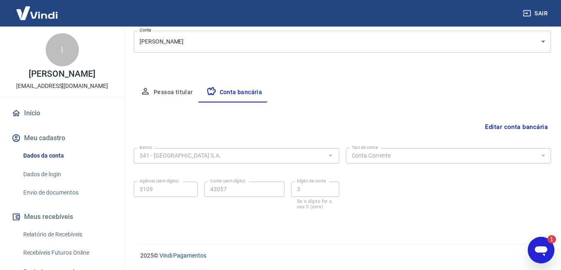
click at [541, 248] on icon "Abrir janela de mensagens, 1 mensagem não lida" at bounding box center [541, 252] width 12 height 10
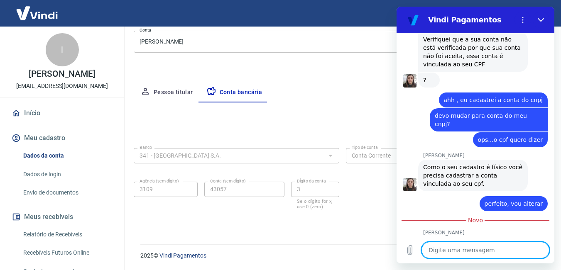
scroll to position [1816, 0]
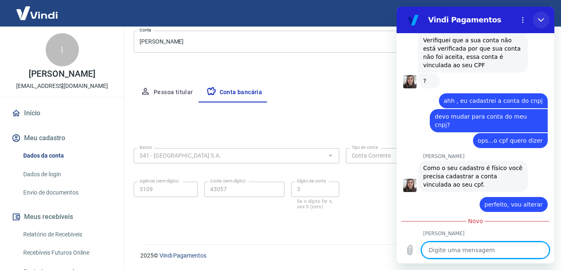
click at [542, 22] on icon "Fechar" at bounding box center [541, 20] width 7 height 7
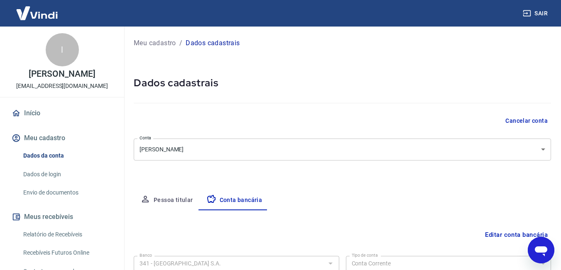
scroll to position [108, 0]
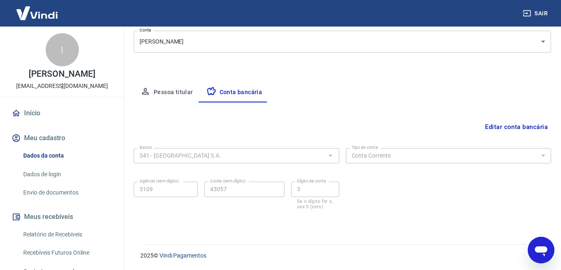
click at [47, 136] on button "Meu cadastro" at bounding box center [62, 138] width 104 height 18
click at [180, 93] on button "Pessoa titular" at bounding box center [167, 93] width 66 height 20
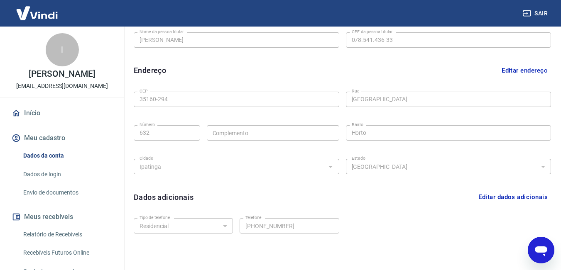
scroll to position [261, 0]
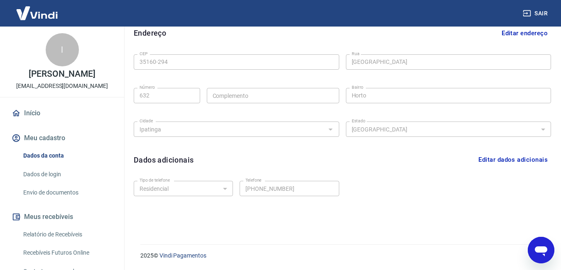
click at [526, 159] on button "Editar dados adicionais" at bounding box center [513, 160] width 76 height 16
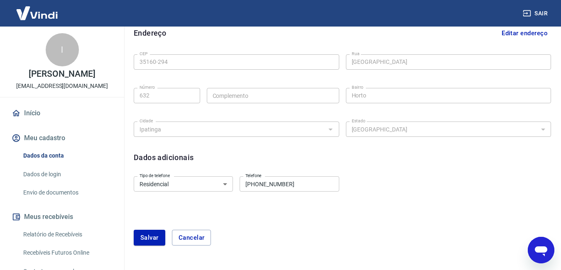
scroll to position [292, 0]
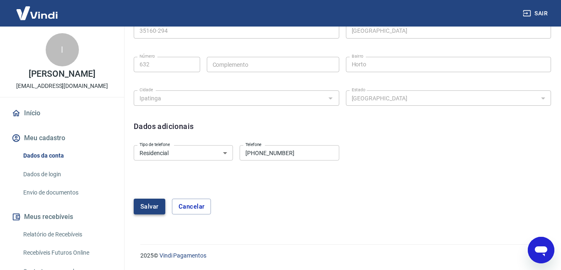
click at [145, 208] on button "Salvar" at bounding box center [150, 207] width 32 height 16
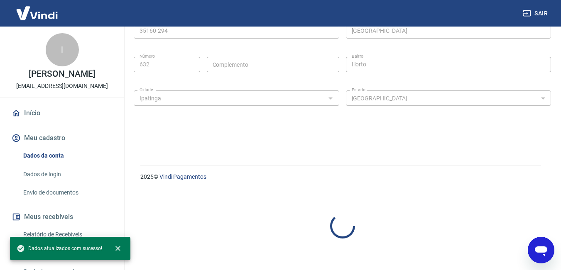
scroll to position [261, 0]
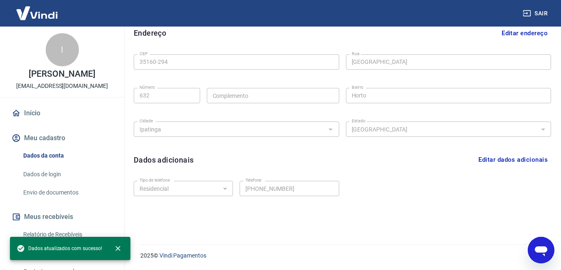
click at [51, 171] on link "Dados de login" at bounding box center [67, 174] width 94 height 17
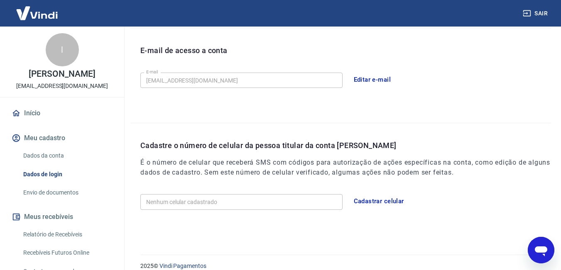
scroll to position [233, 0]
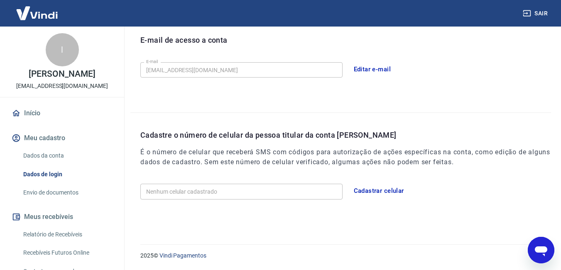
click at [388, 194] on button "Cadastrar celular" at bounding box center [378, 190] width 59 height 17
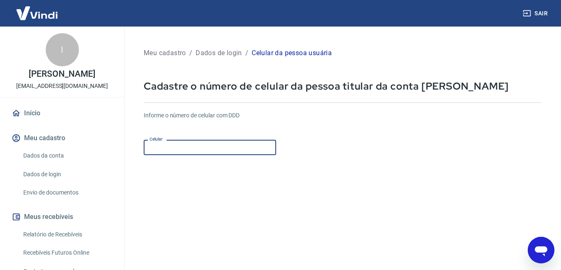
click at [174, 143] on input "Celular" at bounding box center [210, 147] width 132 height 15
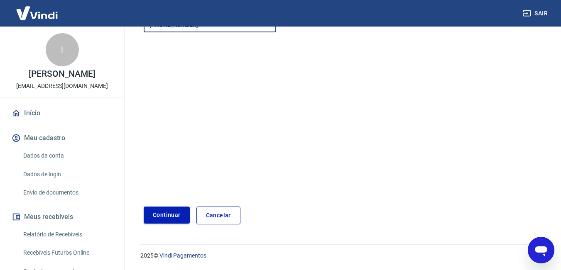
click at [167, 213] on button "Continuar" at bounding box center [167, 215] width 46 height 17
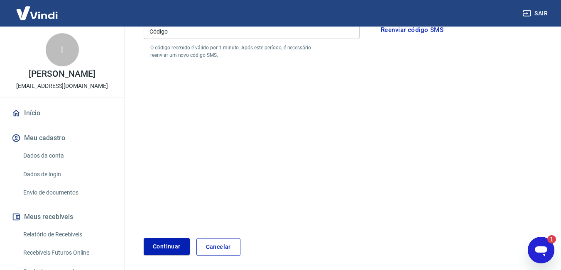
click at [542, 246] on icon "Abrir janela de mensagens, 1 mensagem não lida" at bounding box center [540, 250] width 15 height 15
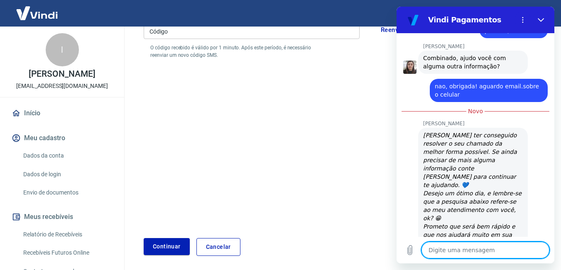
scroll to position [2018, 0]
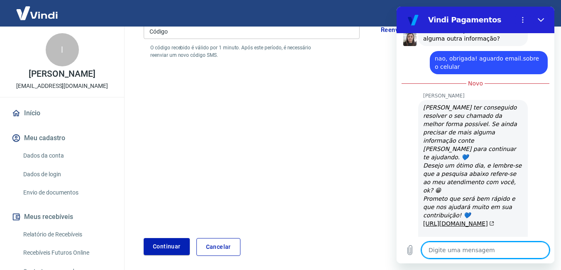
click at [305, 105] on form "Por favor, informe o código enviado por SMS para o número de celular informado …" at bounding box center [342, 120] width 397 height 271
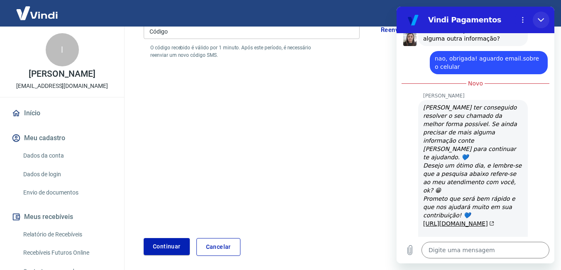
click at [541, 21] on icon "Fechar" at bounding box center [541, 20] width 6 height 4
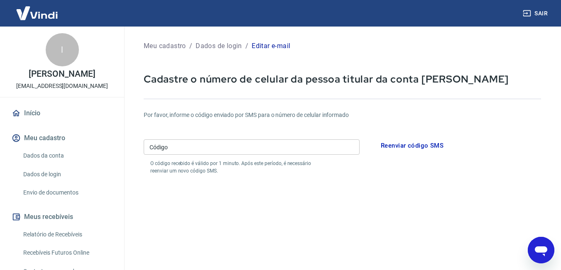
scroll to position [0, 0]
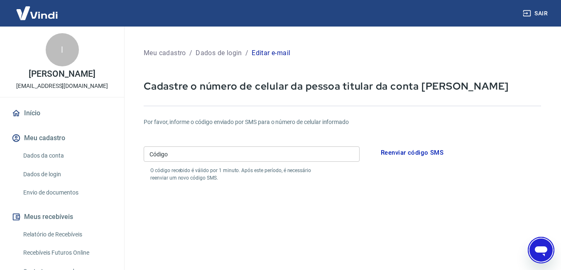
click at [57, 153] on link "Dados da conta" at bounding box center [67, 155] width 94 height 17
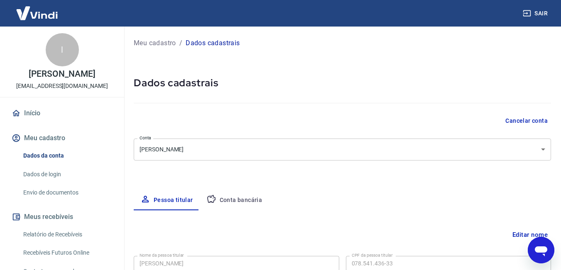
click at [240, 196] on button "Conta bancária" at bounding box center [234, 201] width 69 height 20
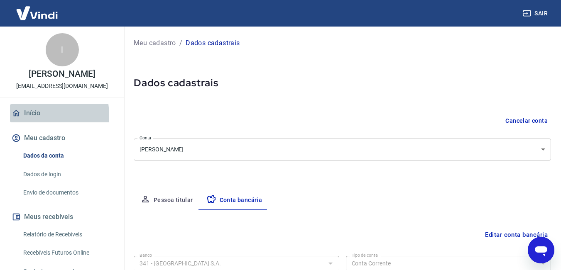
click at [37, 115] on link "Início" at bounding box center [62, 113] width 104 height 18
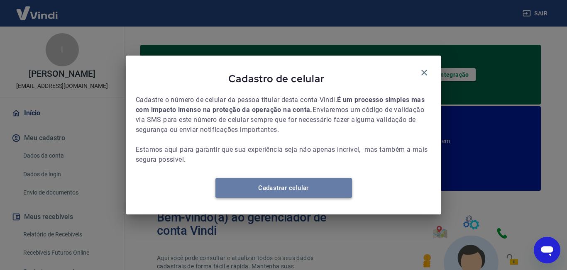
click at [296, 191] on link "Cadastrar celular" at bounding box center [283, 188] width 137 height 20
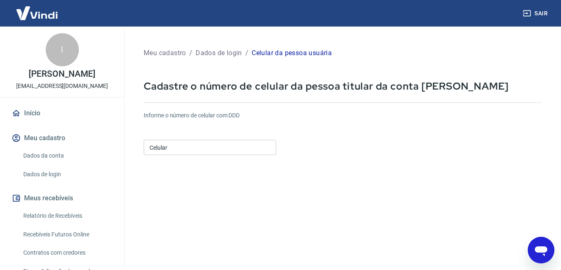
click at [186, 152] on input "Celular" at bounding box center [210, 147] width 132 height 15
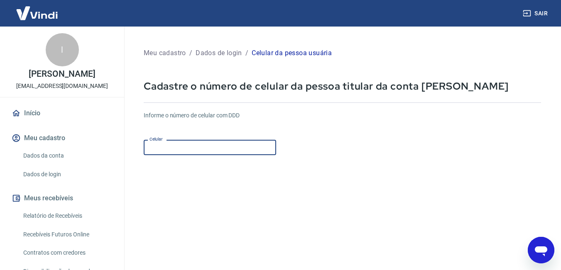
type input "[PHONE_NUMBER]"
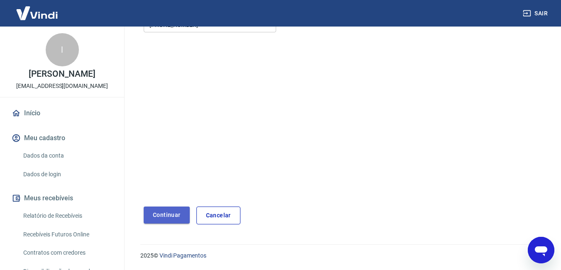
click at [168, 215] on button "Continuar" at bounding box center [167, 215] width 46 height 17
